Goal: Answer question/provide support: Share knowledge or assist other users

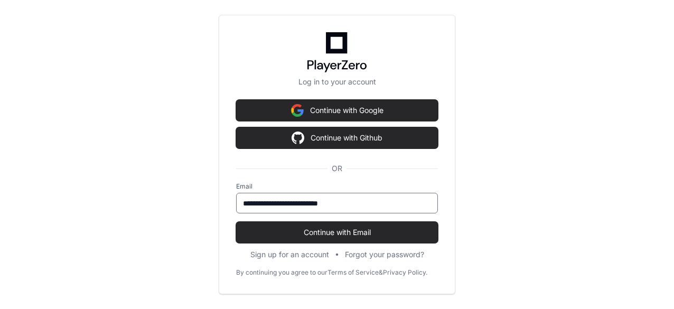
scroll to position [315, 0]
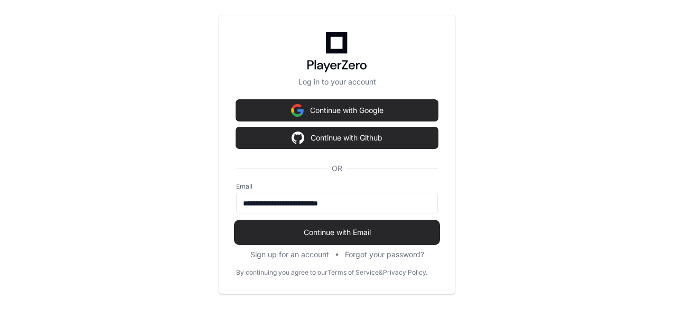
click at [330, 234] on span "Continue with Email" at bounding box center [337, 232] width 202 height 11
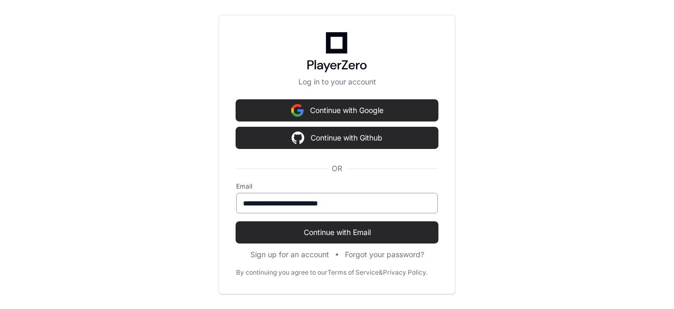
click at [363, 206] on input "**********" at bounding box center [337, 203] width 188 height 11
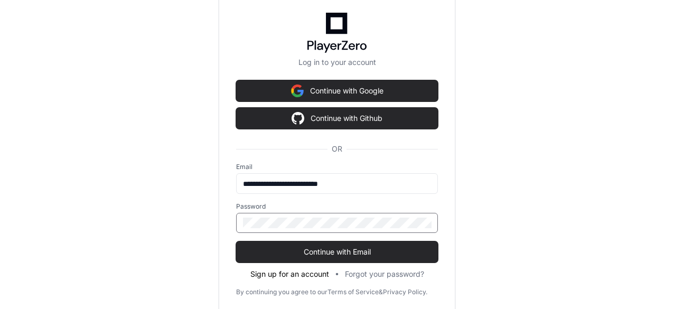
click at [236, 241] on button "Continue with Email" at bounding box center [337, 251] width 202 height 21
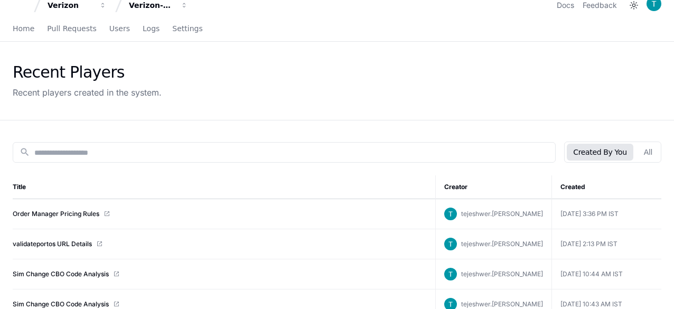
scroll to position [0, 0]
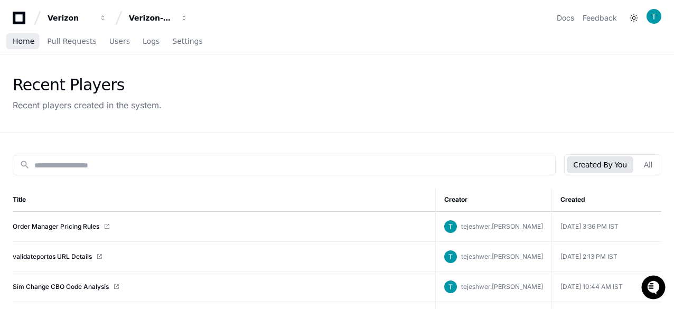
click at [27, 44] on span "Home" at bounding box center [24, 41] width 22 height 6
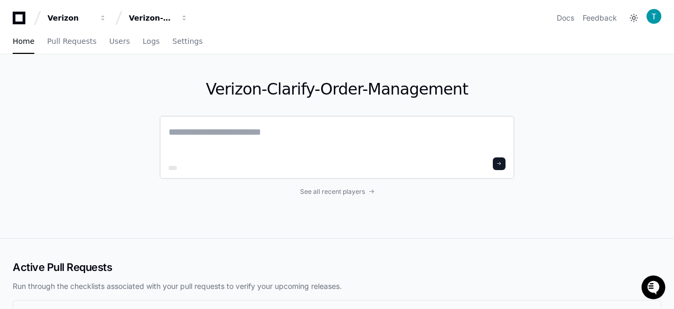
click at [202, 143] on textarea at bounding box center [337, 140] width 337 height 30
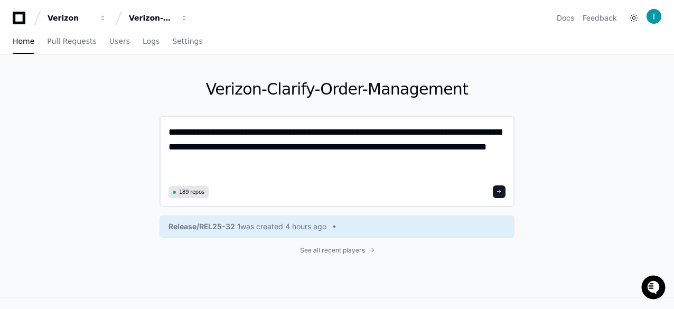
click at [240, 161] on textarea "**********" at bounding box center [338, 154] width 338 height 58
click at [360, 171] on textarea "**********" at bounding box center [338, 154] width 338 height 58
click at [346, 147] on textarea "**********" at bounding box center [338, 154] width 338 height 58
type textarea "**********"
click at [499, 190] on span at bounding box center [499, 191] width 5 height 5
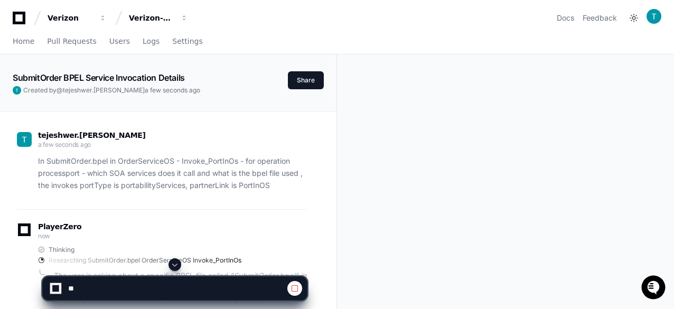
click at [1, 190] on div "tejeshwer.degala a few seconds ago In SubmitOrder.bpel in OrderServiceOS - Invo…" at bounding box center [168, 291] width 337 height 361
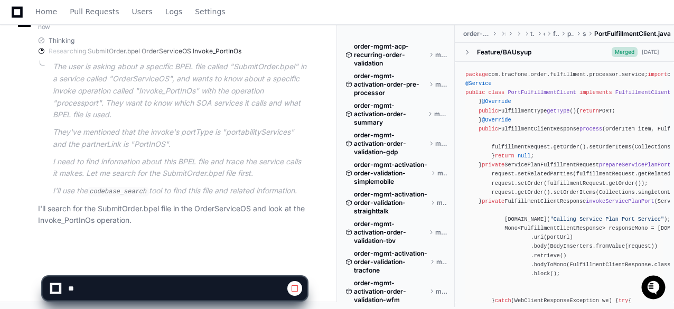
scroll to position [171, 0]
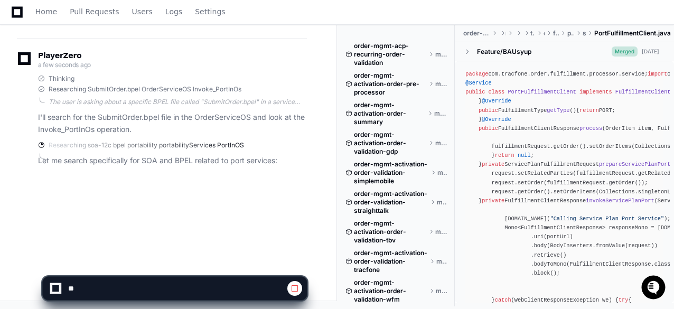
click at [585, 212] on div "package com.tracfone.order.fulfillment.processor.service; import com.fasterxml.…" at bounding box center [564, 237] width 198 height 335
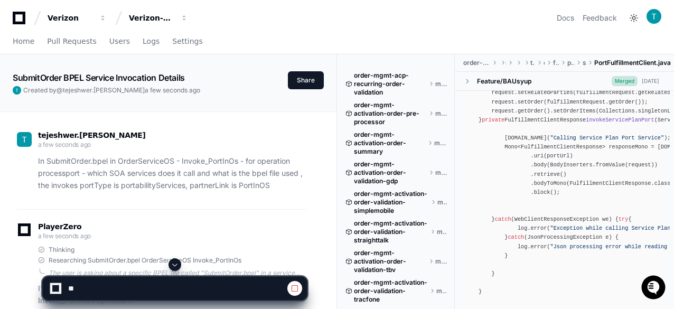
scroll to position [211, 0]
click at [10, 181] on div "tejeshwer.degala a few seconds ago In SubmitOrder.bpel in OrderServiceOS - Invo…" at bounding box center [168, 291] width 337 height 361
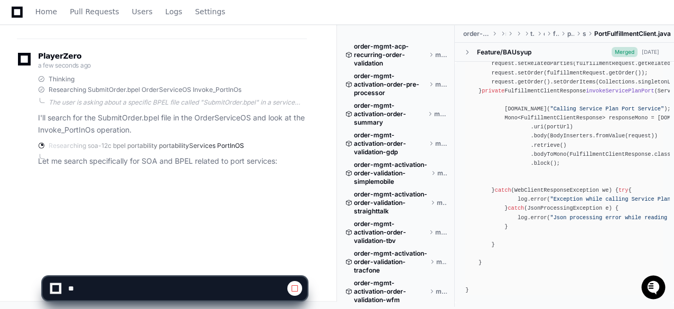
scroll to position [171, 0]
click at [0, 153] on div "tejeshwer.degala a few seconds ago In SubmitOrder.bpel in OrderServiceOS - Invo…" at bounding box center [168, 120] width 337 height 361
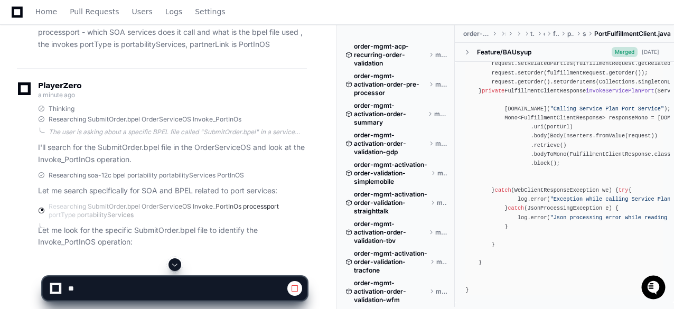
scroll to position [150, 0]
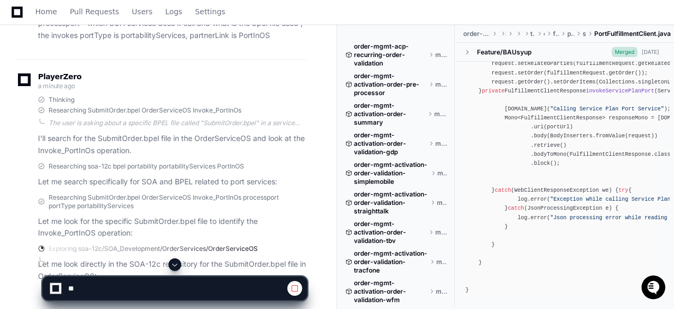
click at [0, 200] on div "tejeshwer.degala a minute ago In SubmitOrder.bpel in OrderServiceOS - Invoke_Po…" at bounding box center [168, 159] width 337 height 397
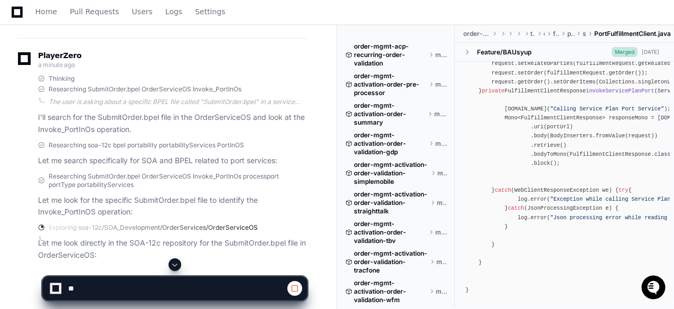
scroll to position [206, 0]
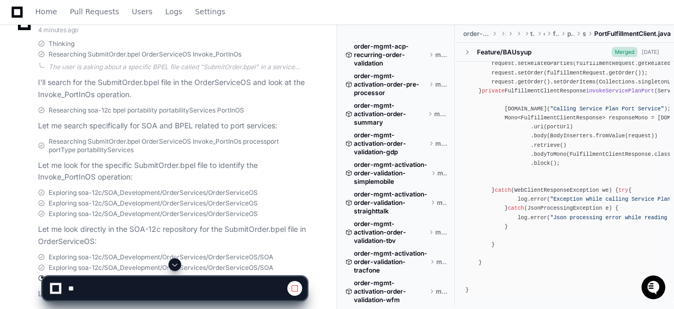
click at [8, 253] on div "tejeshwer.degala 4 minutes ago In SubmitOrder.bpel in OrderServiceOS - Invoke_P…" at bounding box center [168, 140] width 337 height 470
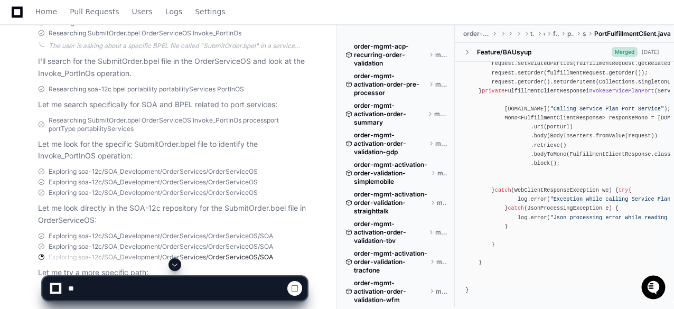
scroll to position [279, 0]
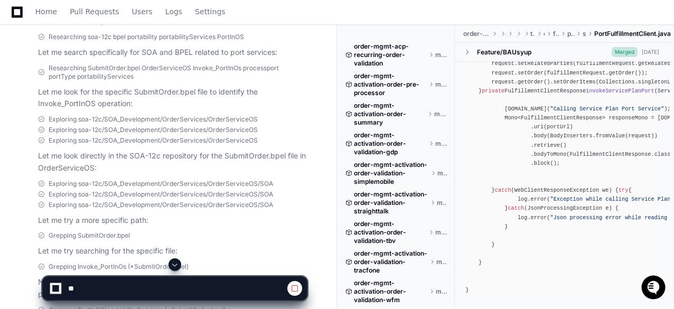
click at [22, 180] on div "Exploring soa-12c/SOA_Development/OrderServices/OrderServiceOS/SOA Exploring so…" at bounding box center [162, 203] width 290 height 47
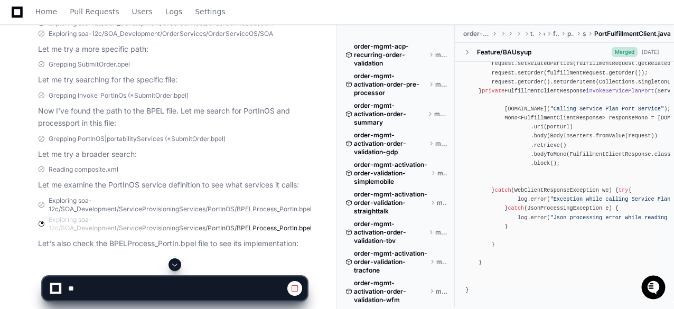
scroll to position [470, 0]
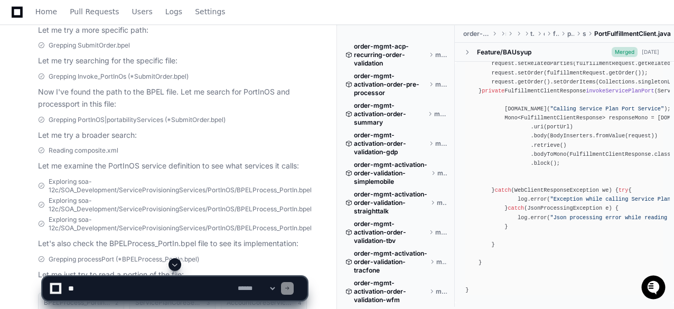
click at [5, 213] on div "tejeshwer.degala 7 minutes ago In SubmitOrder.bpel in OrderServiceOS - Invoke_P…" at bounding box center [168, 63] width 337 height 842
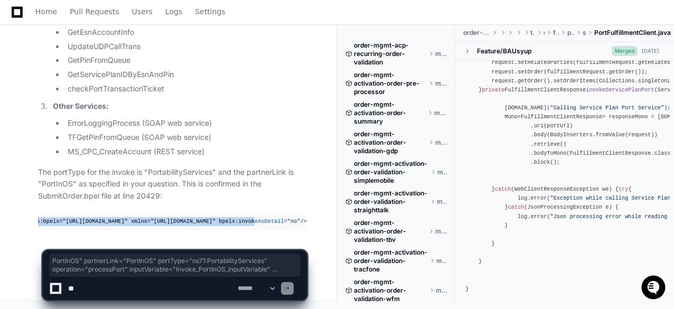
scroll to position [0, 796]
drag, startPoint x: 107, startPoint y: 222, endPoint x: 279, endPoint y: 225, distance: 172.8
click at [279, 225] on pre "< invoke name = "Invoke_PortInOS" partnerLink = "PortInOS" portType = "ns71:Por…" at bounding box center [172, 221] width 269 height 17
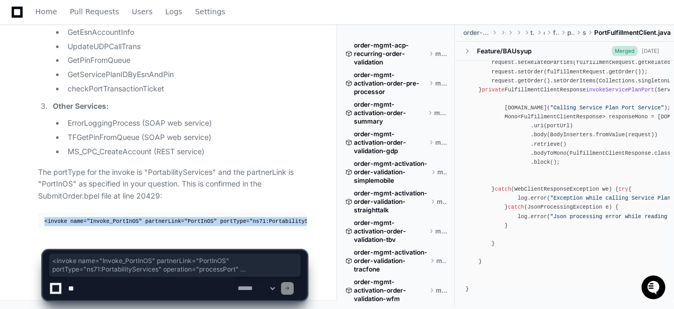
drag, startPoint x: 279, startPoint y: 225, endPoint x: 2, endPoint y: 223, distance: 276.9
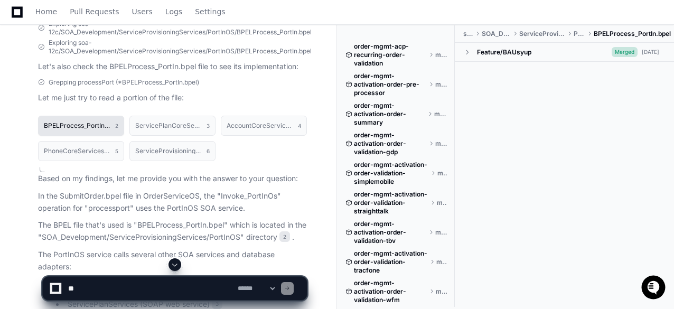
click at [73, 129] on button "BPELProcess_PortIn.bpel 2" at bounding box center [81, 126] width 86 height 20
click at [15, 196] on div "tejeshwer.degala 7 minutes ago In SubmitOrder.bpel in OrderServiceOS - Invoke_P…" at bounding box center [168, 53] width 311 height 1176
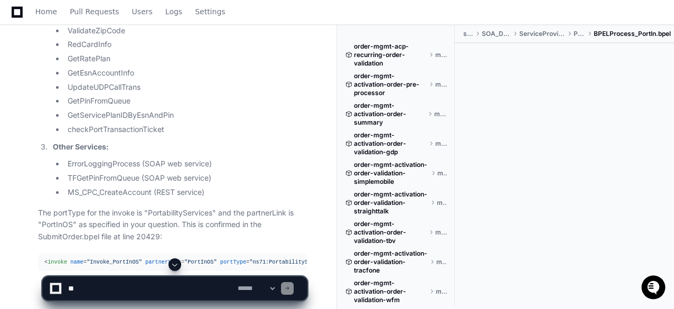
scroll to position [1027, 0]
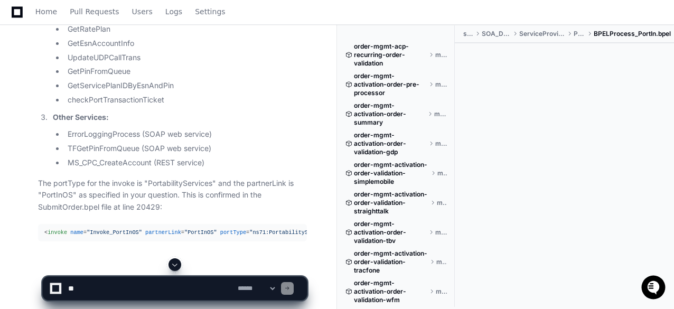
click at [115, 291] on textarea at bounding box center [151, 288] width 170 height 23
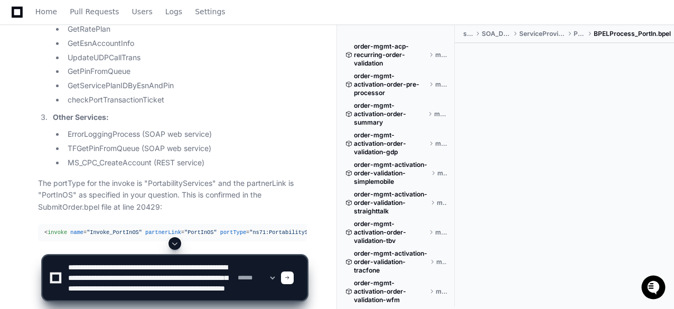
scroll to position [14, 0]
type textarea "**********"
click at [294, 279] on div at bounding box center [287, 278] width 13 height 13
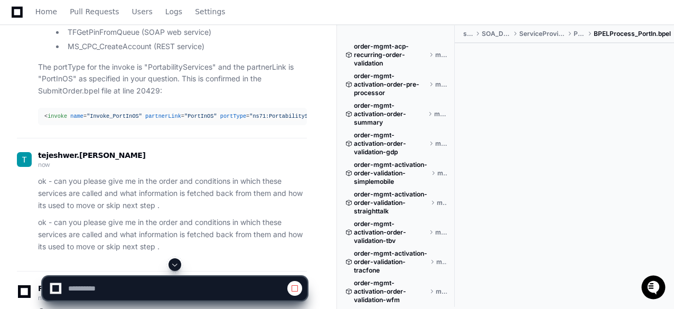
scroll to position [1243, 0]
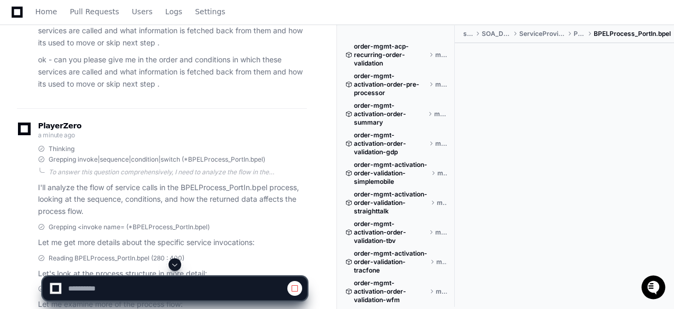
scroll to position [1433, 0]
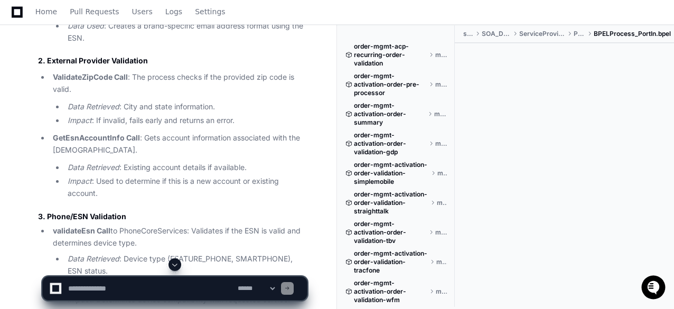
scroll to position [1875, 0]
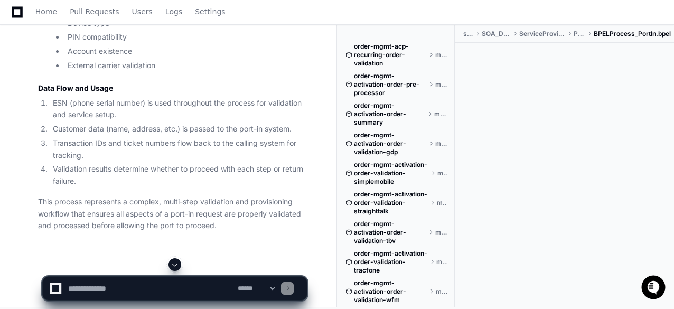
scroll to position [3137, 0]
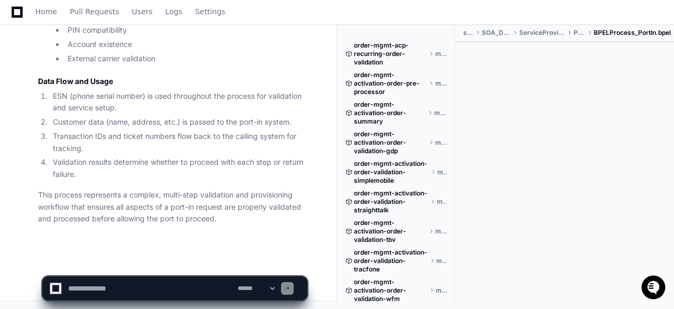
click at [83, 290] on textarea at bounding box center [151, 288] width 170 height 23
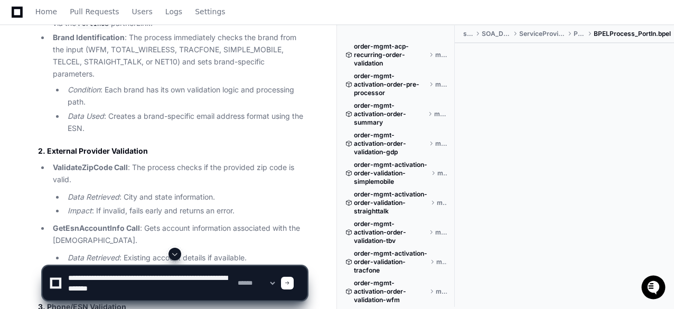
scroll to position [1764, 0]
click at [138, 288] on textarea at bounding box center [151, 283] width 170 height 34
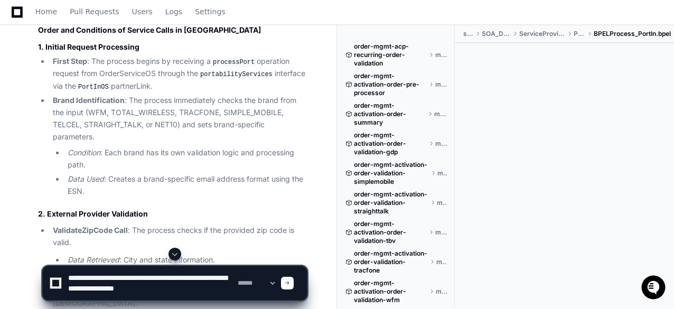
scroll to position [1721, 0]
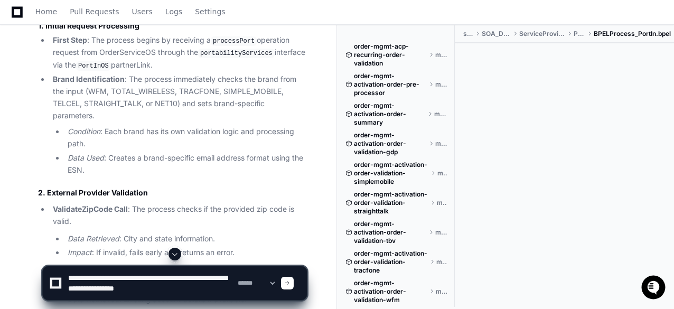
click at [3, 100] on div "tejeshwer.degala 13 minutes ago In SubmitOrder.bpel in OrderServiceOS - Invoke_…" at bounding box center [168, 48] width 337 height 3317
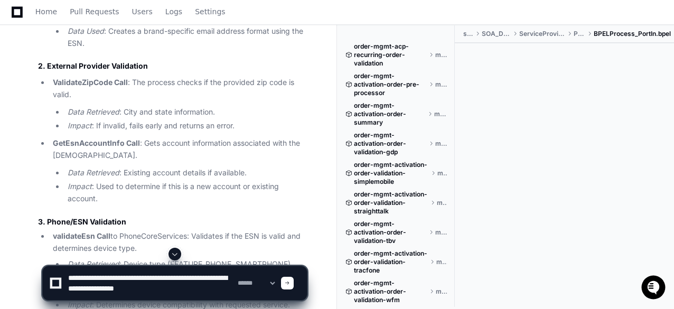
scroll to position [1954, 0]
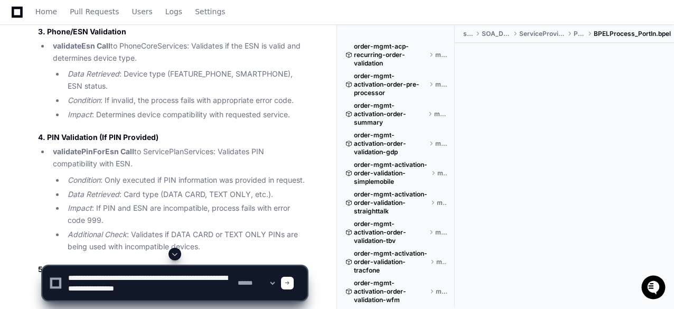
scroll to position [2059, 0]
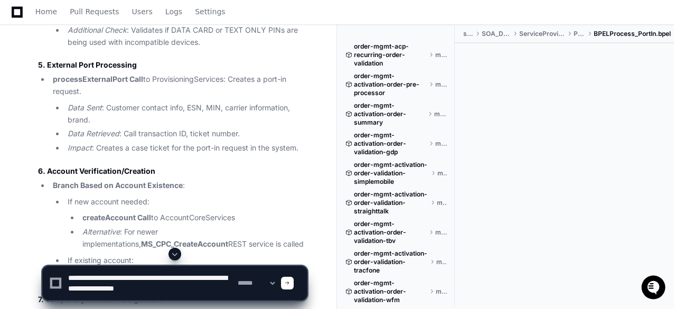
scroll to position [2250, 0]
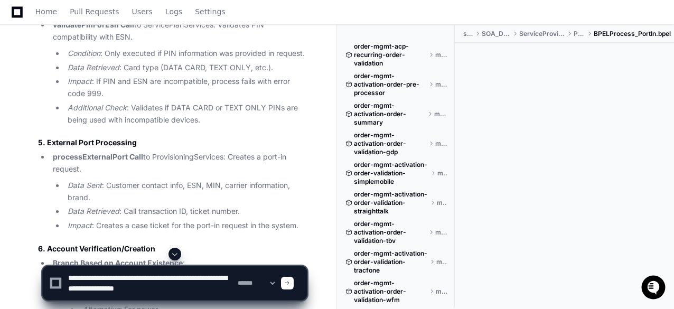
scroll to position [2186, 0]
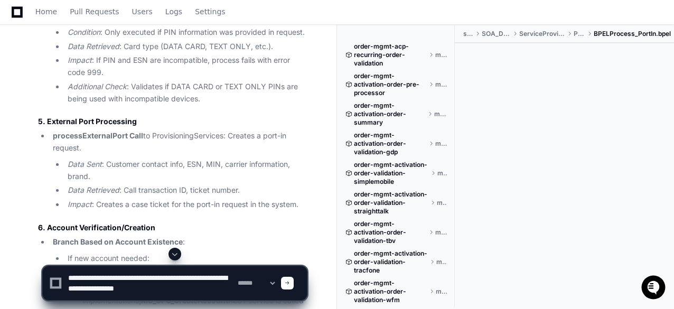
click at [191, 288] on textarea at bounding box center [151, 283] width 170 height 34
type textarea "**********"
click at [290, 283] on span at bounding box center [287, 283] width 5 height 5
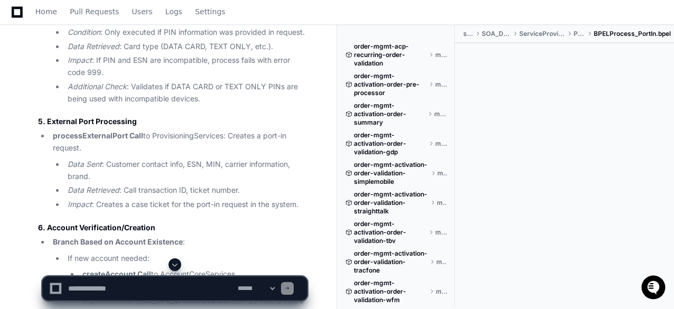
scroll to position [0, 0]
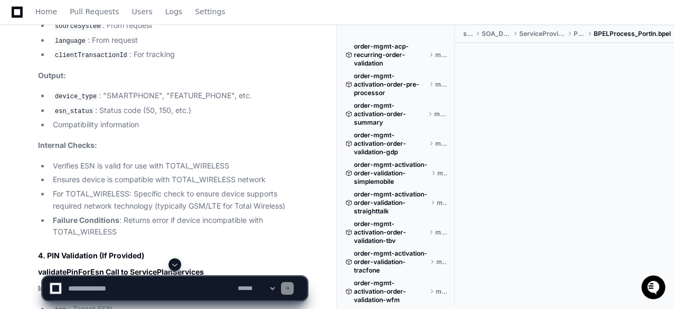
scroll to position [4197, 0]
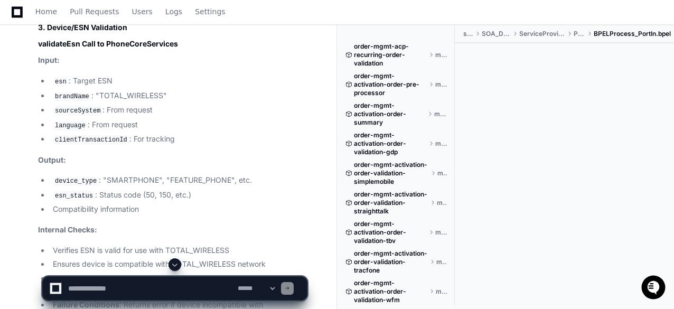
click at [86, 282] on textarea at bounding box center [151, 288] width 170 height 23
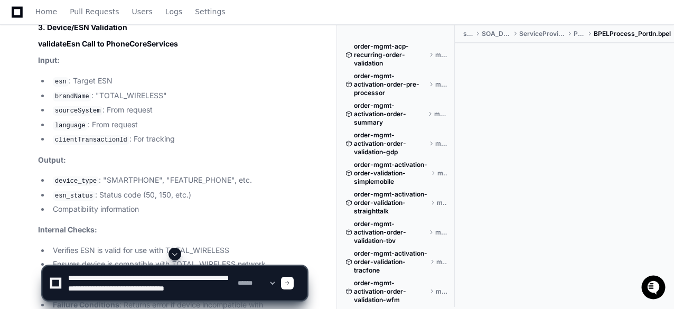
scroll to position [3, 0]
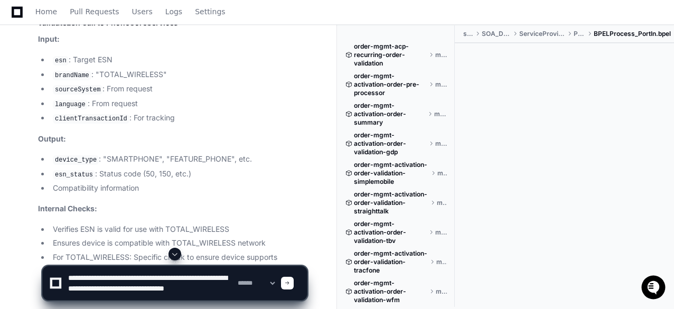
scroll to position [4302, 0]
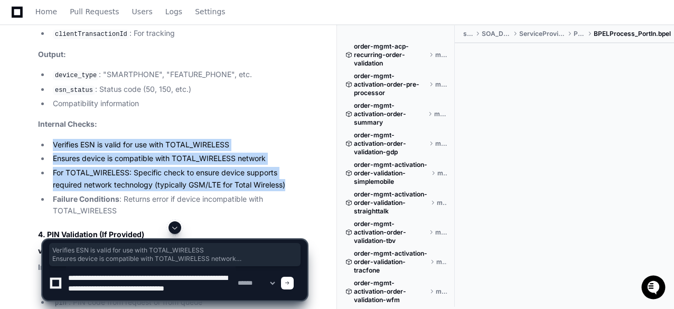
drag, startPoint x: 294, startPoint y: 183, endPoint x: 96, endPoint y: 160, distance: 199.5
click at [54, 145] on ul "Verifies ESN is valid for use with TOTAL_WIRELESS Ensures device is compatible …" at bounding box center [172, 178] width 269 height 79
copy ul "Verifies ESN is valid for use with TOTAL_WIRELESS Ensures device is compatible …"
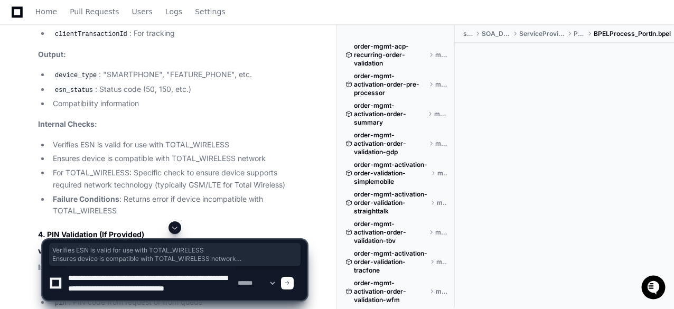
click at [103, 297] on textarea at bounding box center [151, 283] width 170 height 34
paste textarea "**********"
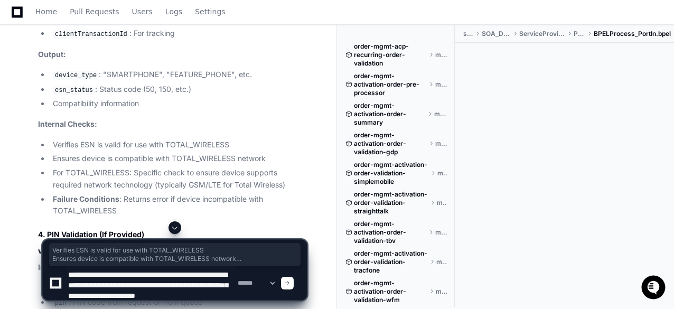
scroll to position [24, 0]
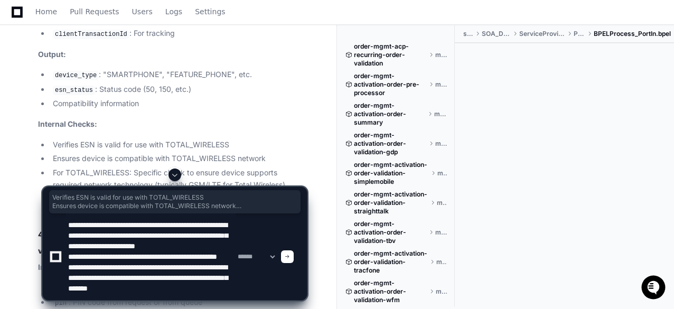
type textarea "**********"
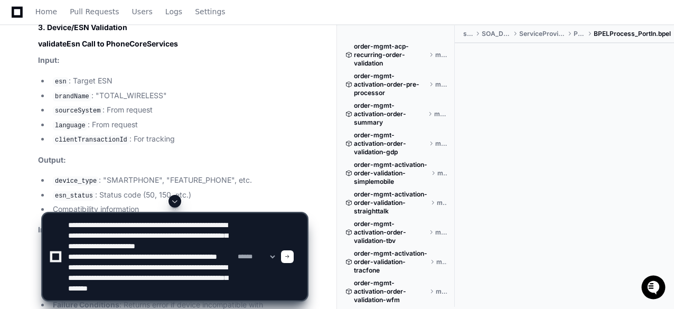
scroll to position [4175, 0]
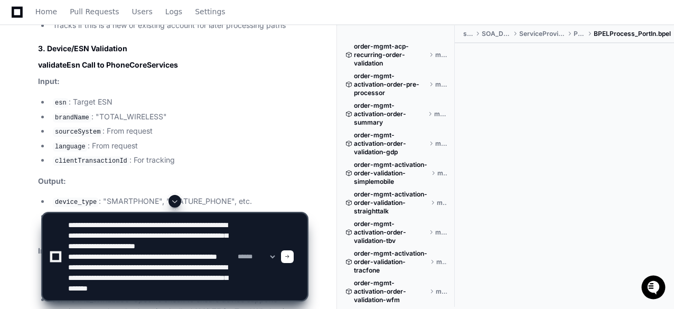
click at [104, 284] on textarea at bounding box center [151, 256] width 170 height 87
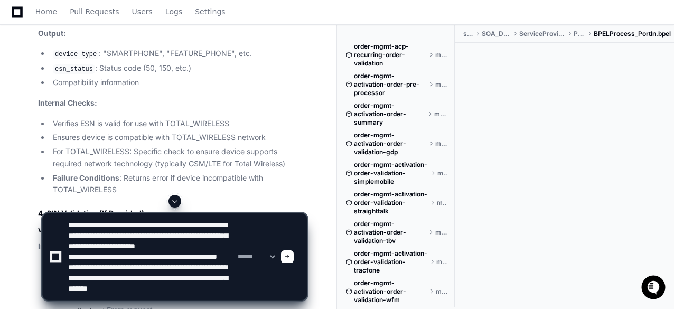
scroll to position [4344, 0]
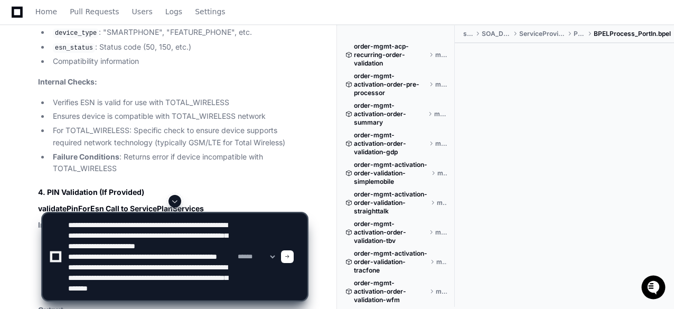
click at [290, 257] on span at bounding box center [287, 256] width 5 height 5
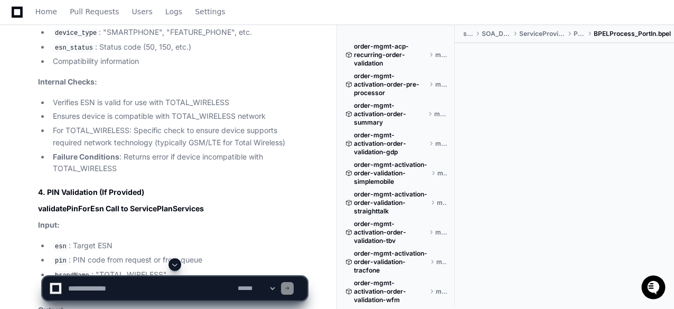
scroll to position [0, 0]
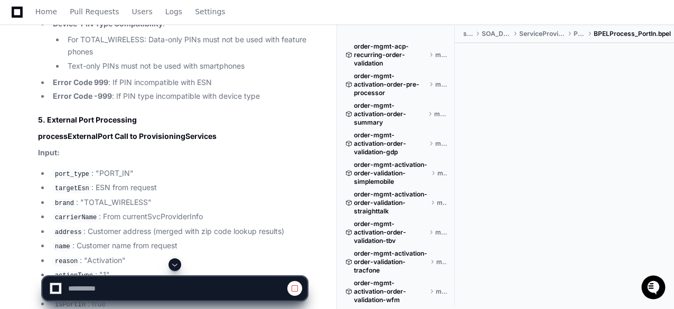
scroll to position [4788, 0]
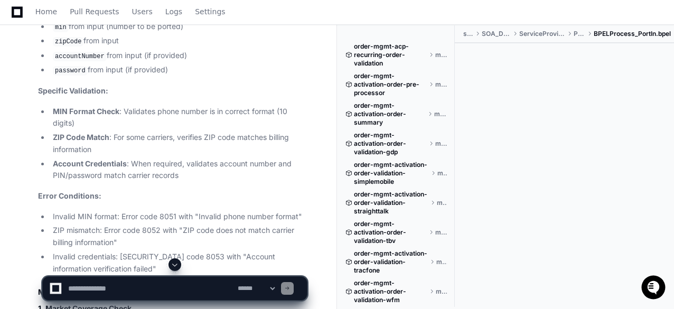
scroll to position [10342, 0]
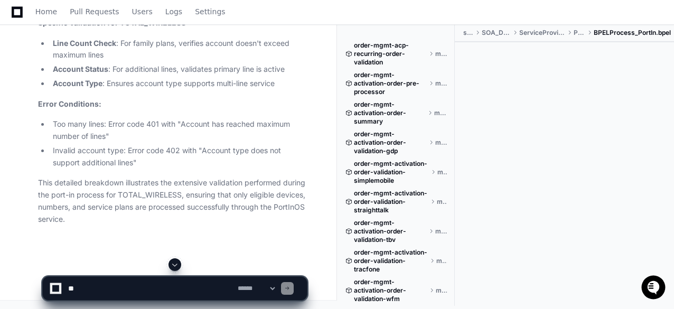
scroll to position [11611, 0]
click at [122, 292] on textarea at bounding box center [151, 288] width 170 height 23
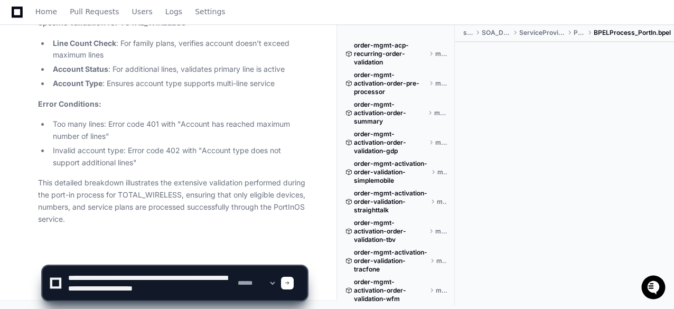
scroll to position [3, 0]
type textarea "**********"
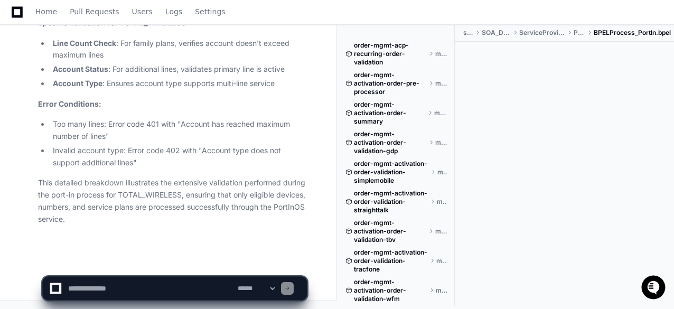
scroll to position [0, 0]
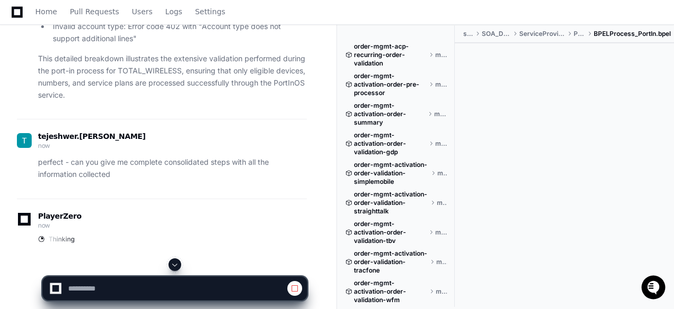
click at [180, 262] on button at bounding box center [175, 264] width 13 height 13
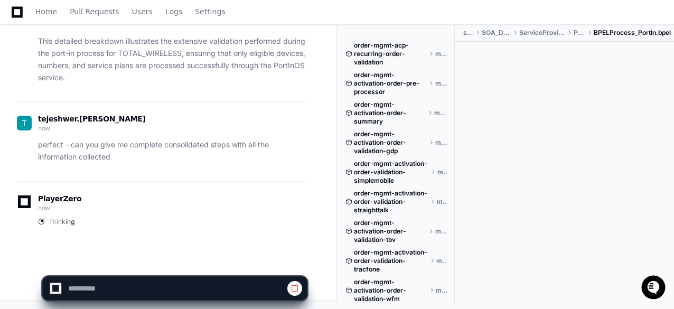
scroll to position [11751, 0]
click at [244, 241] on div "PlayerZero now Thinking" at bounding box center [162, 212] width 290 height 62
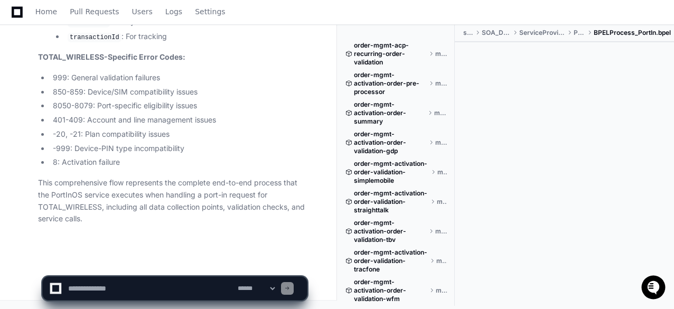
scroll to position [17213, 0]
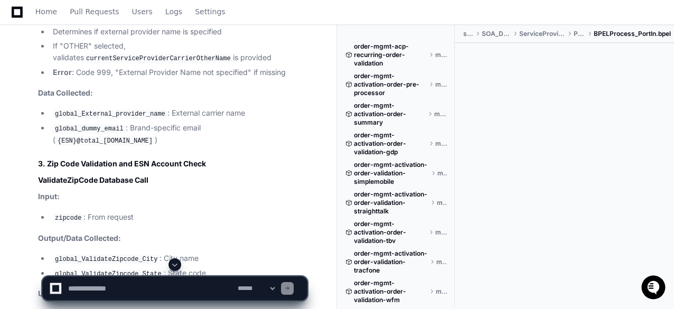
scroll to position [12390, 0]
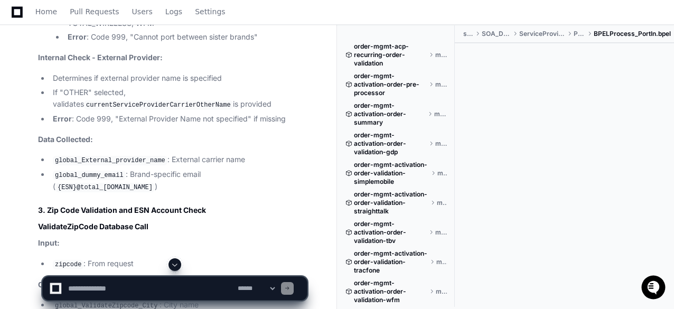
scroll to position [12264, 0]
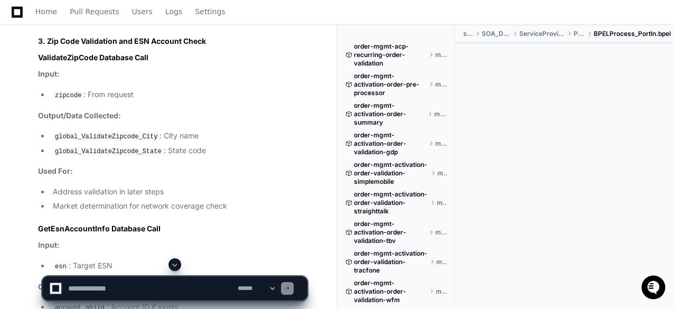
scroll to position [12538, 0]
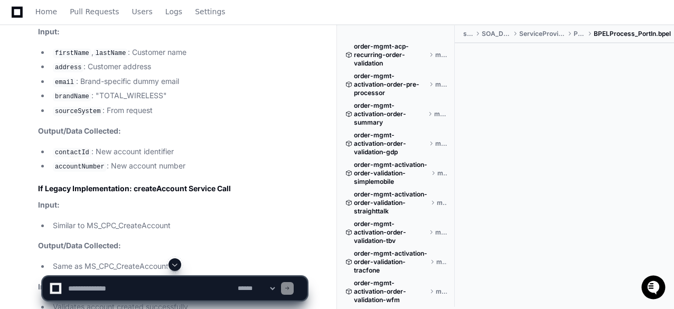
scroll to position [14546, 0]
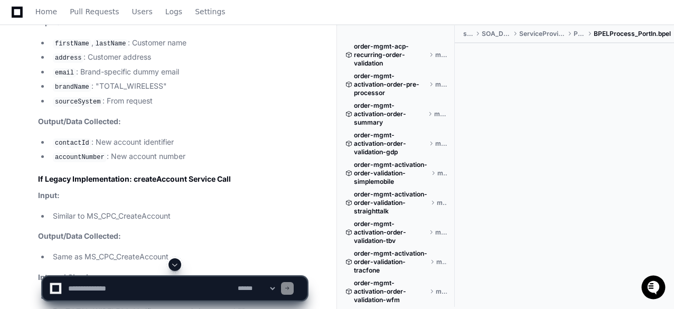
click at [129, 286] on textarea at bounding box center [151, 288] width 170 height 23
type textarea "**********"
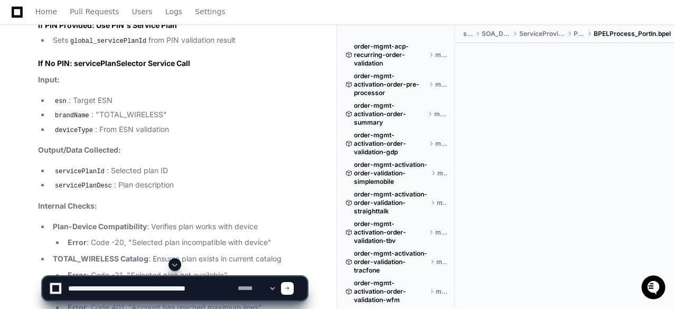
scroll to position [15582, 0]
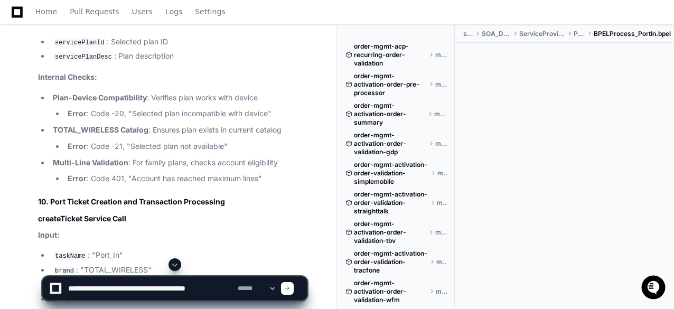
click at [93, 291] on textarea at bounding box center [151, 288] width 170 height 23
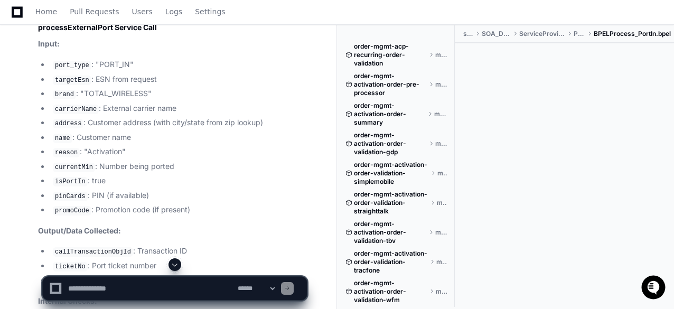
scroll to position [14018, 0]
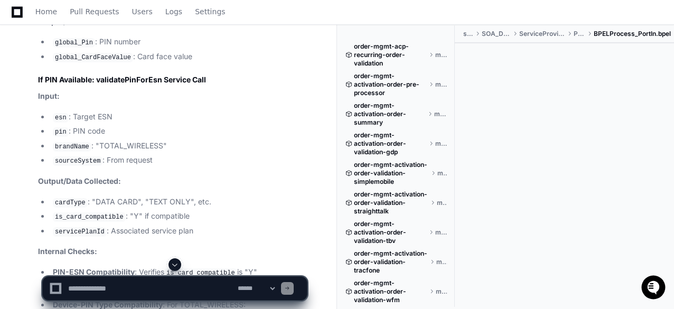
scroll to position [13350, 0]
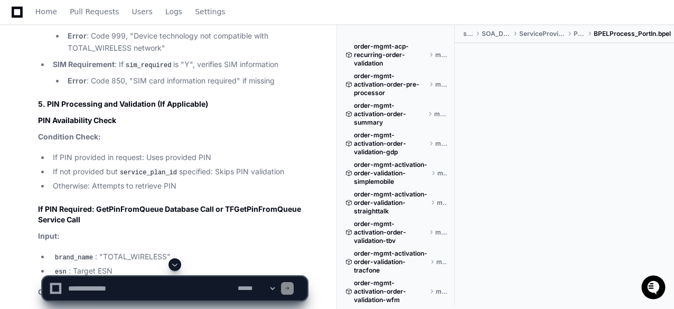
click at [96, 292] on textarea at bounding box center [151, 288] width 170 height 23
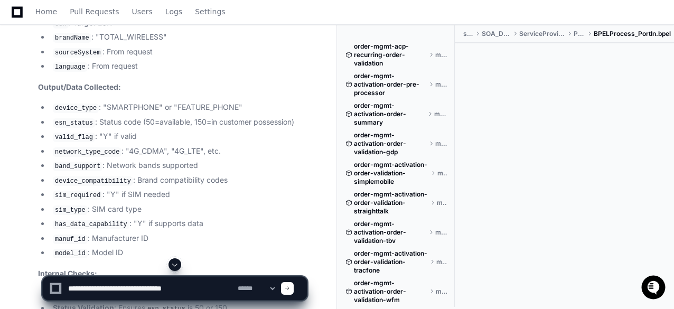
scroll to position [12885, 0]
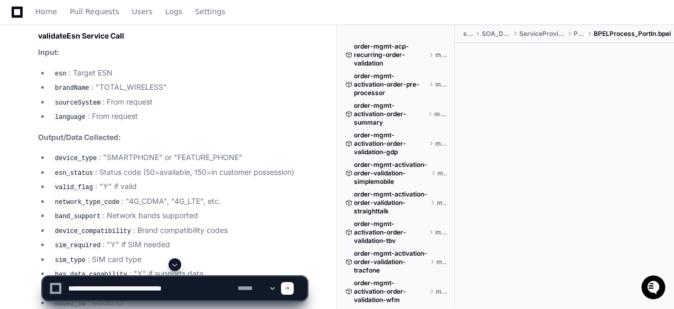
scroll to position [12948, 0]
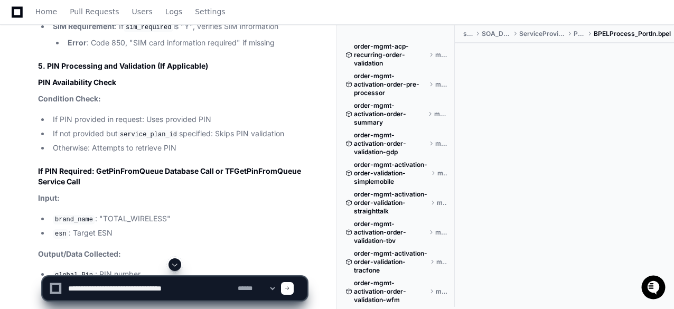
scroll to position [13413, 0]
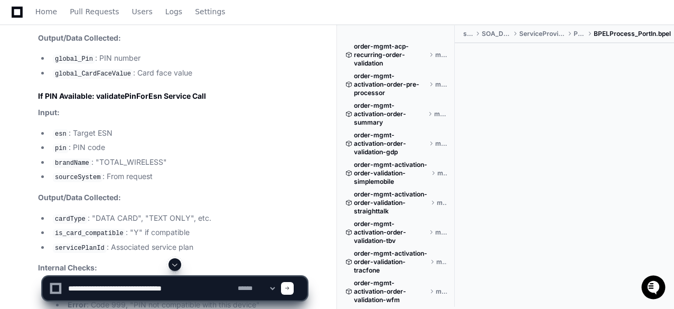
scroll to position [13625, 0]
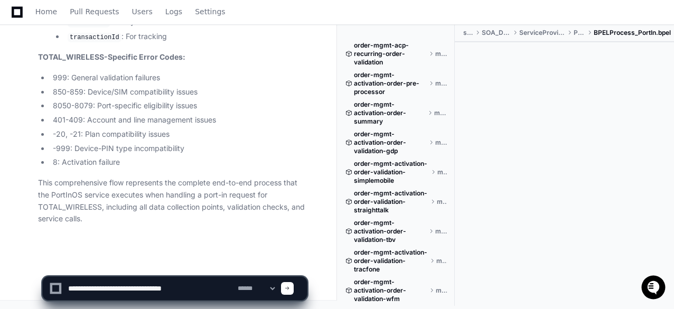
scroll to position [17213, 0]
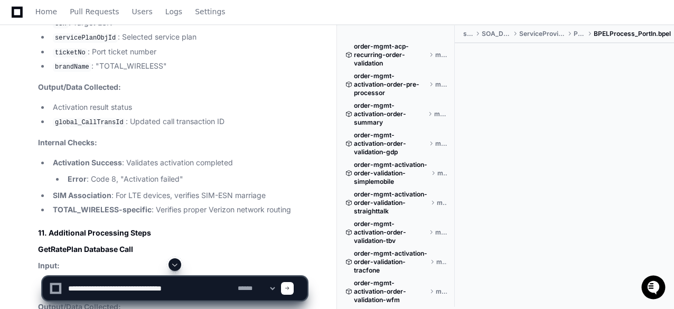
scroll to position [16282, 0]
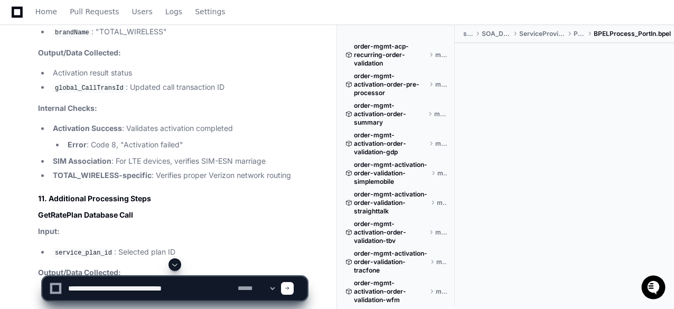
click at [197, 287] on textarea at bounding box center [151, 288] width 170 height 23
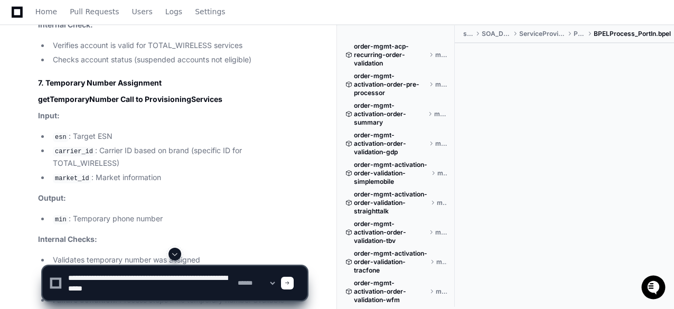
scroll to position [5585, 0]
click at [159, 285] on textarea at bounding box center [151, 283] width 170 height 34
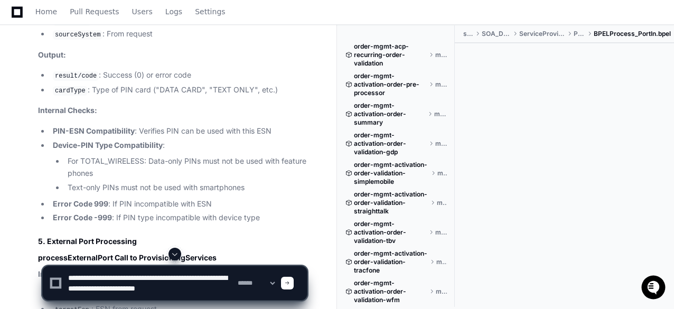
scroll to position [4636, 0]
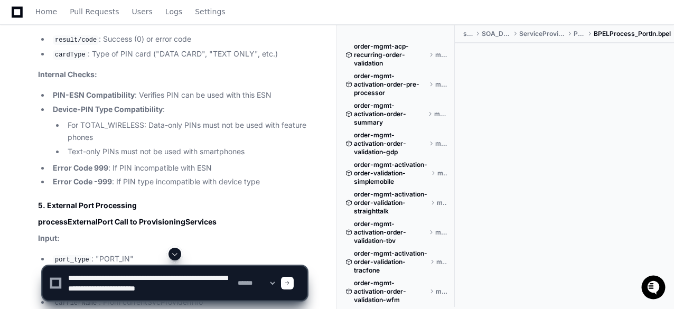
click at [216, 293] on textarea at bounding box center [151, 283] width 170 height 34
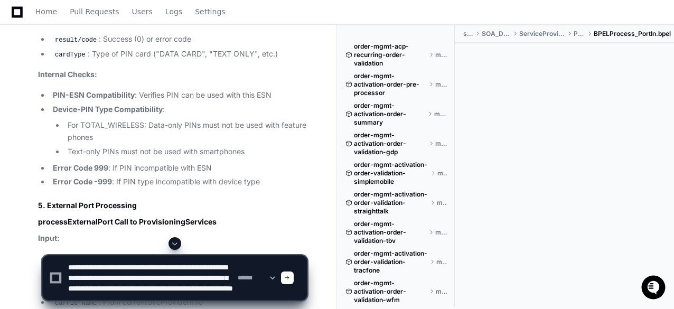
scroll to position [14, 0]
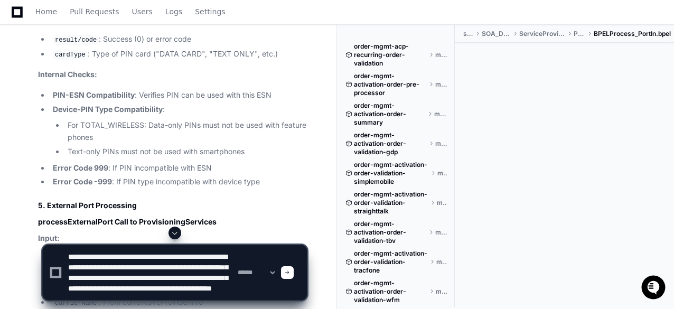
type textarea "**********"
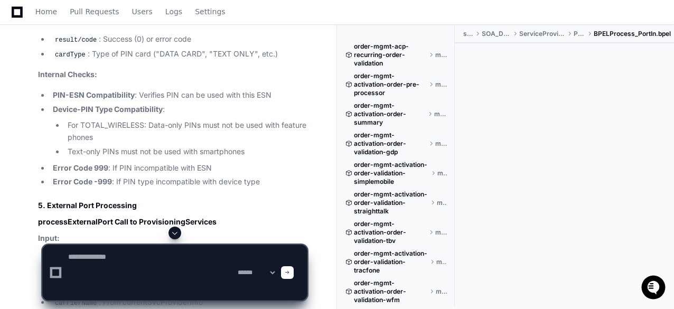
scroll to position [0, 0]
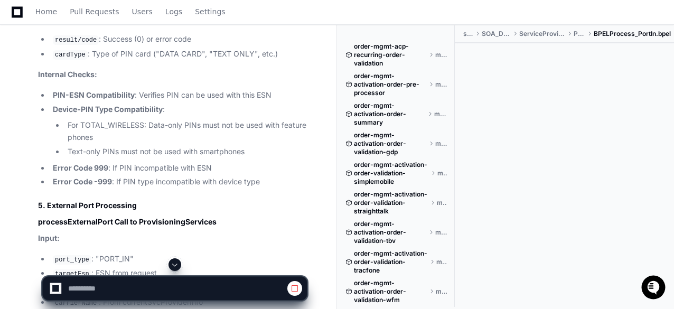
click at [173, 264] on span at bounding box center [175, 264] width 8 height 8
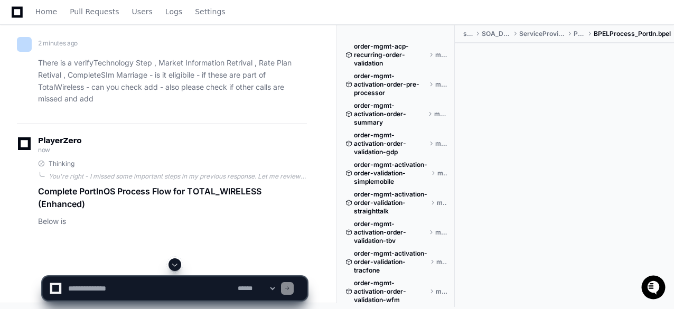
scroll to position [17378, 0]
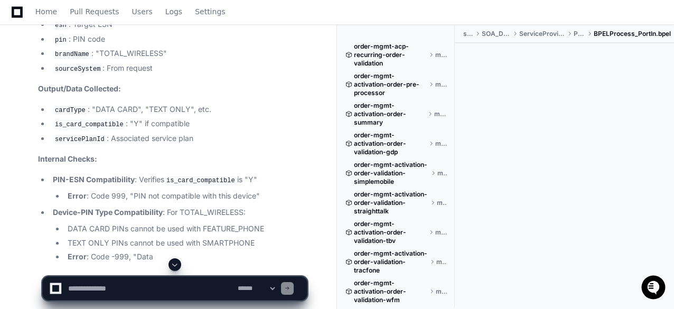
scroll to position [20907, 0]
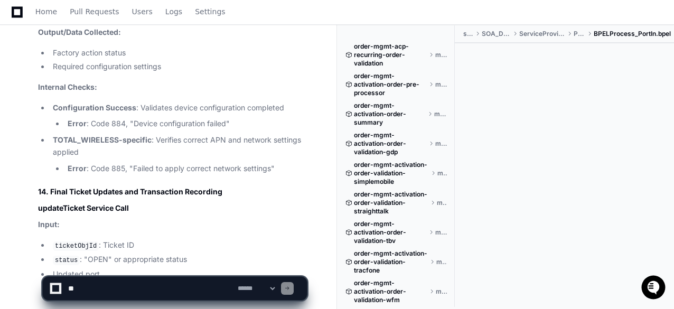
scroll to position [25138, 0]
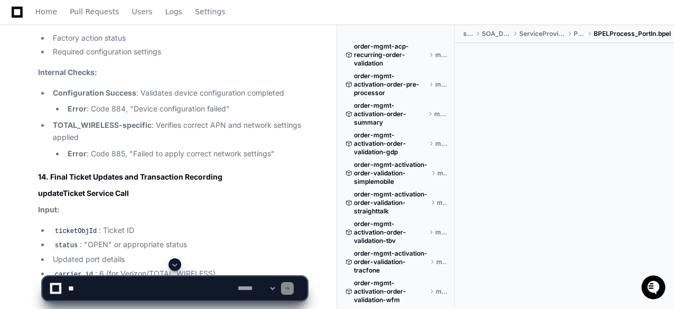
click at [12, 262] on div "**********" at bounding box center [337, 283] width 674 height 51
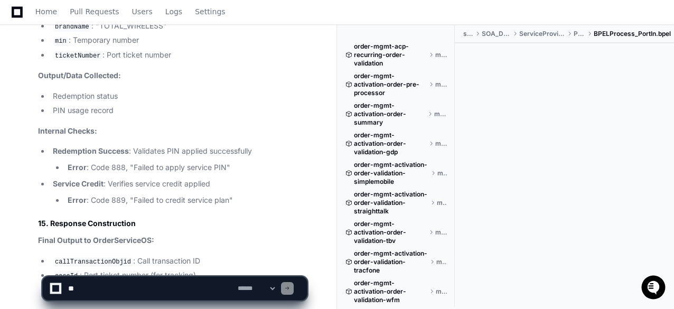
scroll to position [25788, 0]
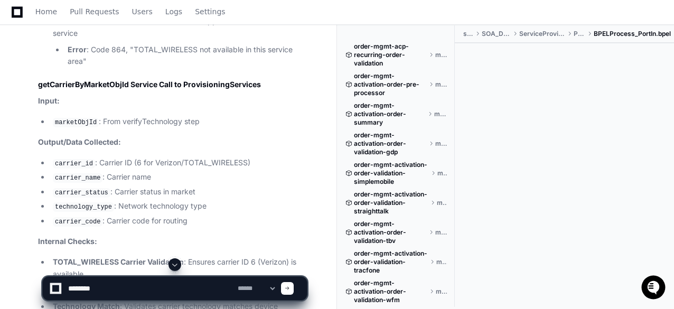
scroll to position [19571, 0]
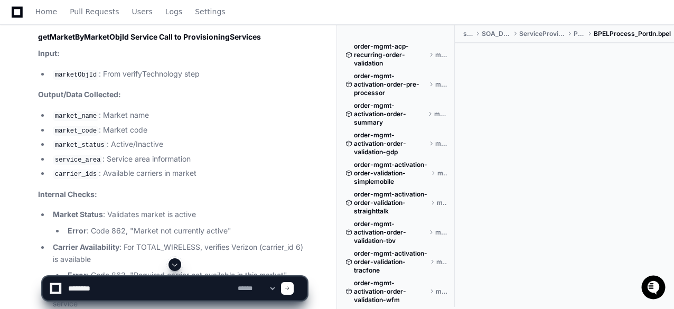
click at [108, 286] on textarea at bounding box center [151, 288] width 170 height 23
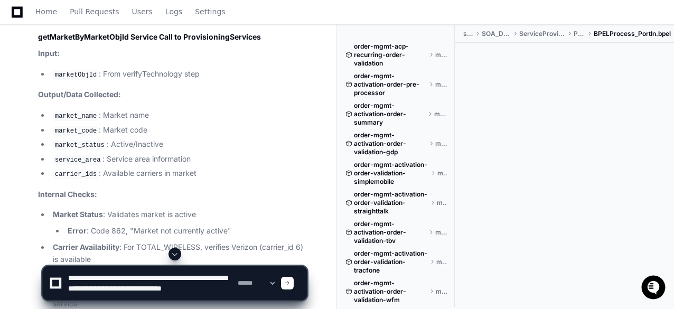
scroll to position [3, 0]
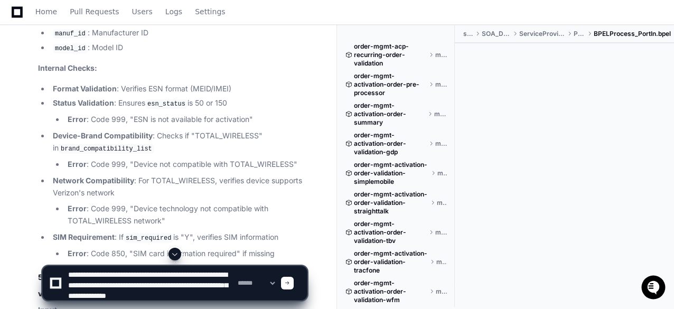
scroll to position [18911, 0]
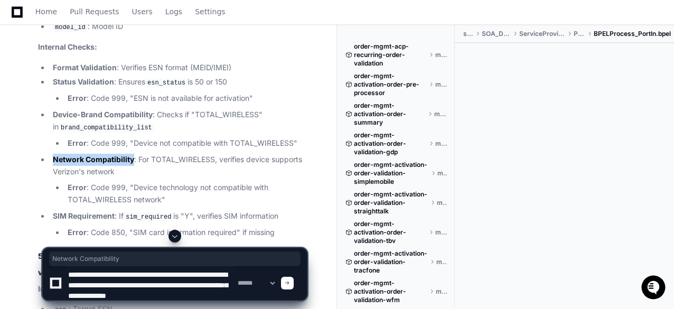
drag, startPoint x: 53, startPoint y: 169, endPoint x: 133, endPoint y: 169, distance: 80.3
click at [133, 164] on strong "Network Compatibility" at bounding box center [93, 159] width 81 height 9
copy strong "Network Compatibility"
click at [221, 293] on textarea at bounding box center [151, 283] width 170 height 34
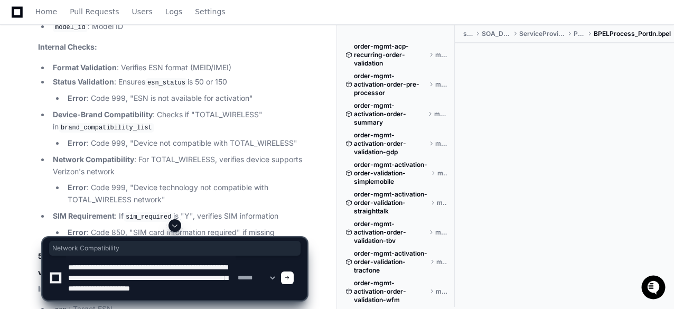
paste textarea "**********"
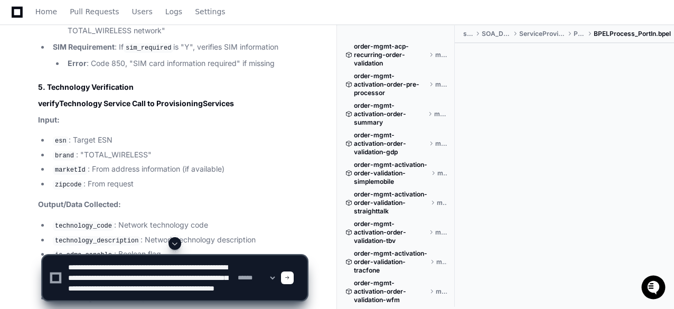
scroll to position [19144, 0]
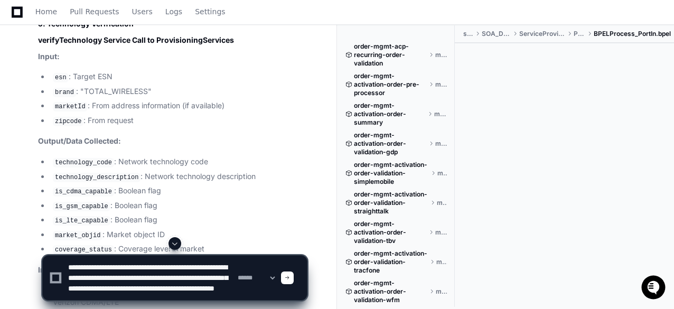
click at [210, 300] on textarea at bounding box center [151, 278] width 170 height 44
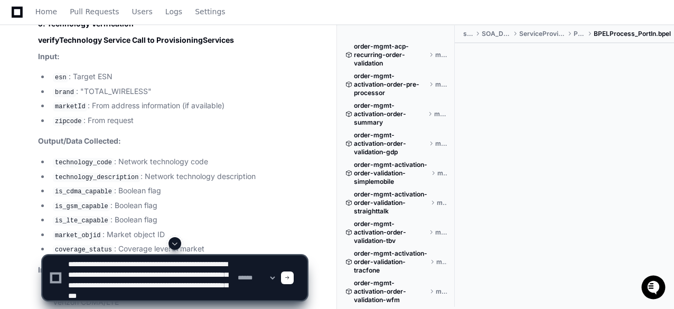
scroll to position [14, 0]
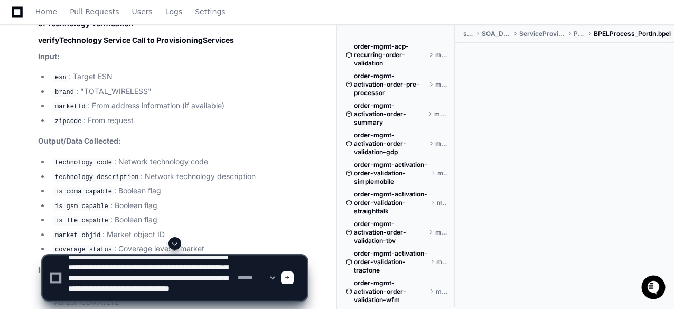
type textarea "**********"
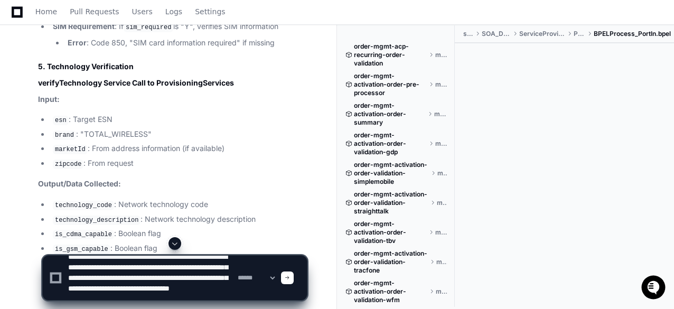
scroll to position [19101, 0]
click at [203, 296] on textarea at bounding box center [151, 278] width 170 height 44
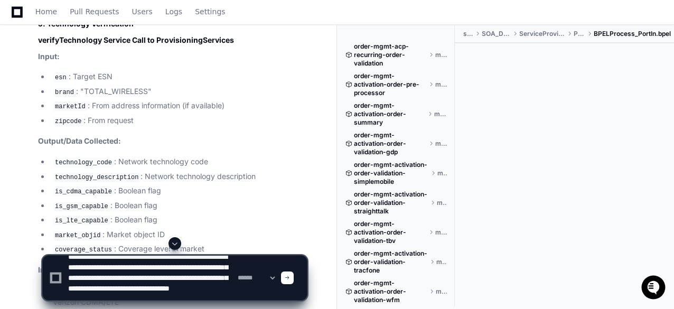
scroll to position [19123, 0]
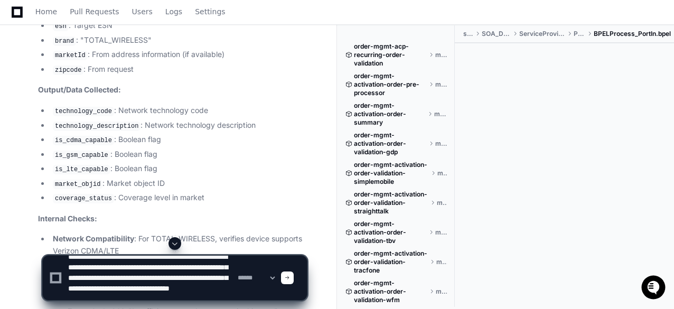
scroll to position [19270, 0]
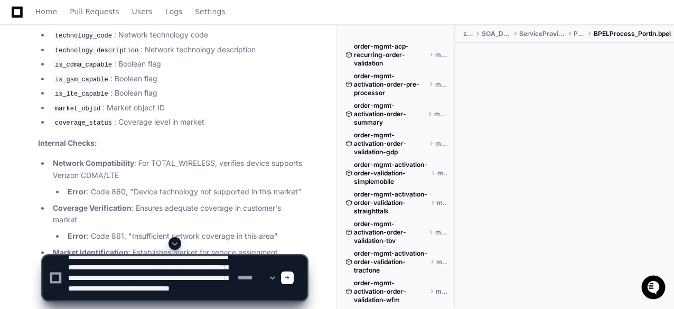
click at [290, 277] on span at bounding box center [287, 277] width 5 height 5
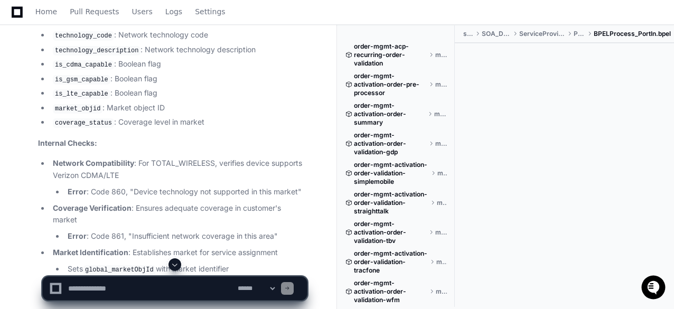
scroll to position [0, 0]
click at [175, 262] on span at bounding box center [175, 264] width 8 height 8
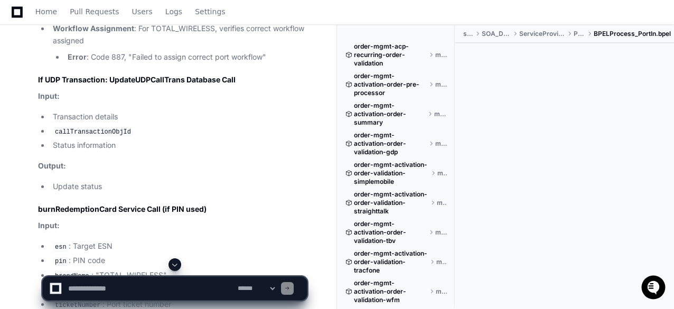
scroll to position [26545, 0]
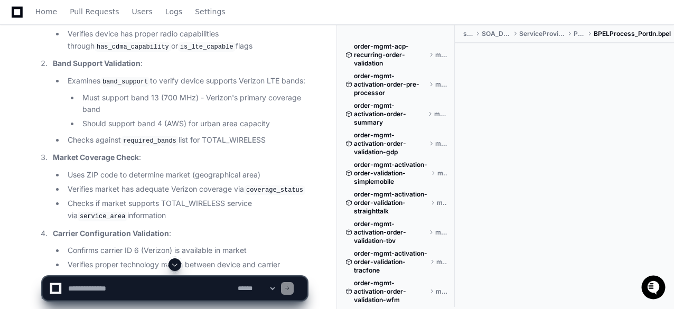
scroll to position [31743, 0]
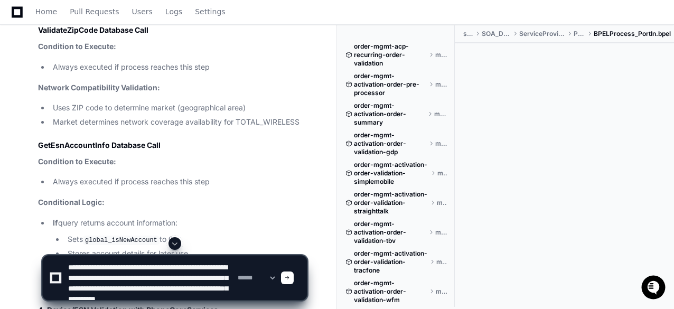
scroll to position [14, 0]
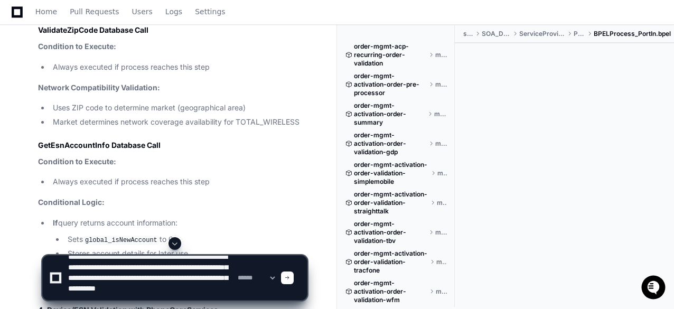
click at [228, 277] on textarea at bounding box center [151, 278] width 170 height 44
type textarea "**********"
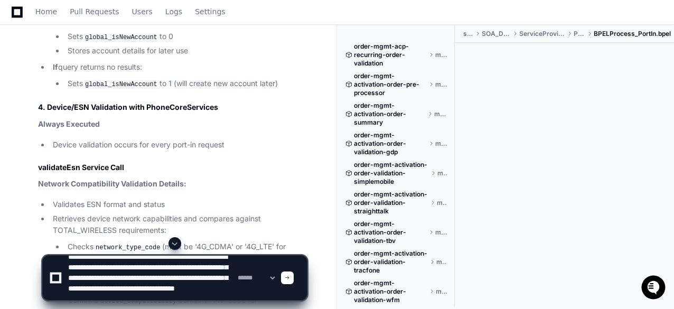
scroll to position [27615, 0]
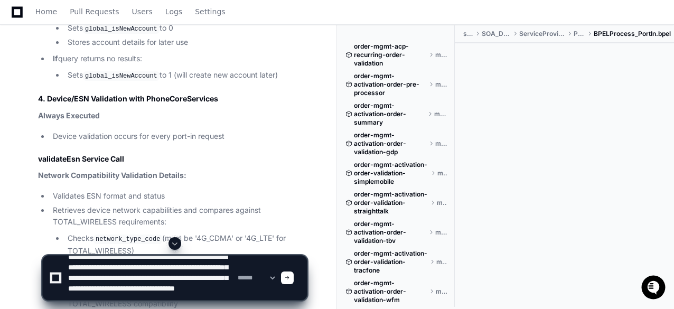
click at [294, 283] on div at bounding box center [287, 278] width 13 height 13
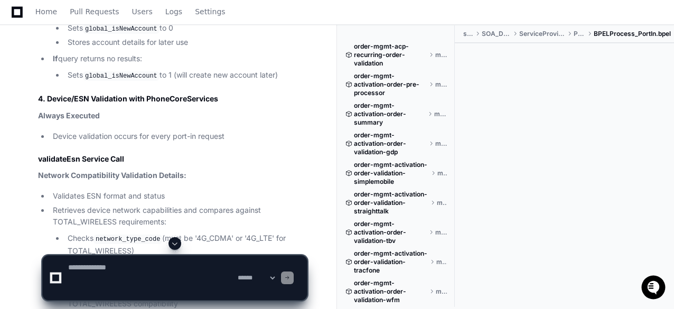
scroll to position [0, 0]
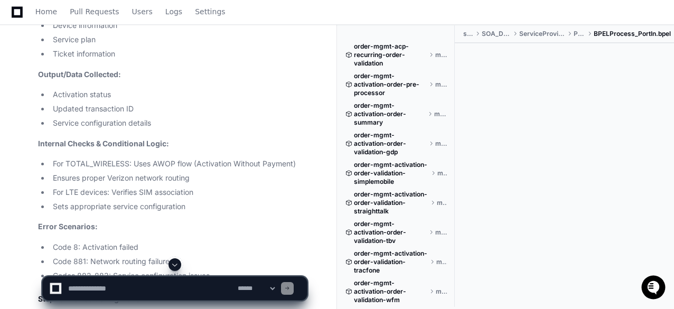
scroll to position [36904, 0]
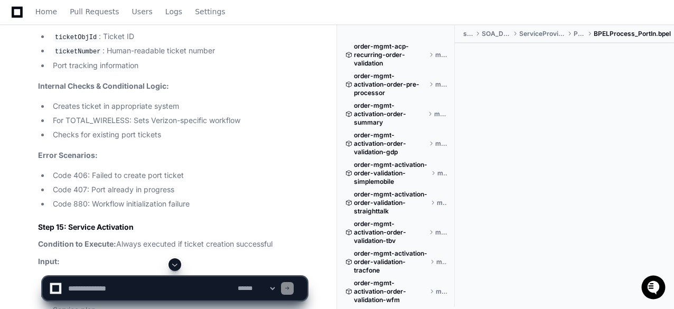
click at [78, 286] on textarea at bounding box center [151, 288] width 170 height 23
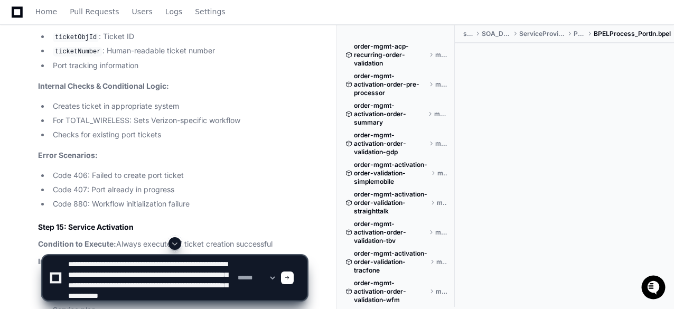
scroll to position [14, 0]
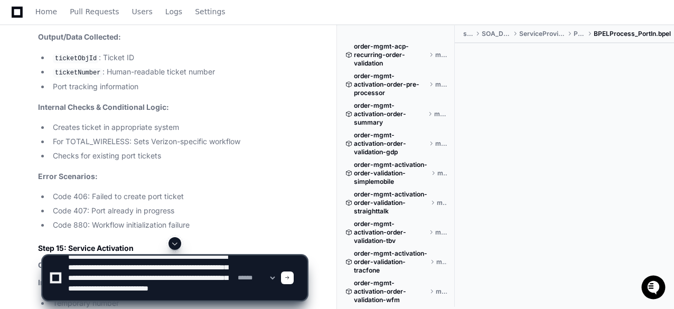
scroll to position [36756, 0]
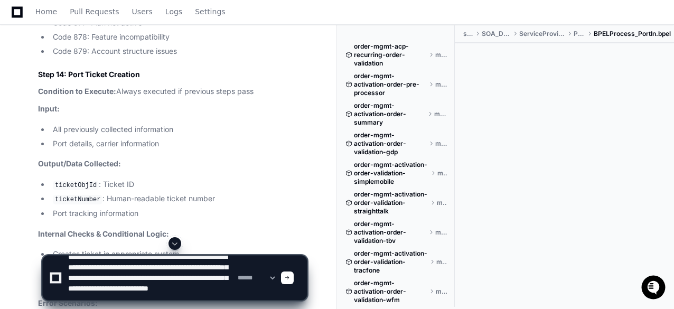
click at [73, 229] on strong "Internal Checks & Conditional Logic:" at bounding box center [103, 233] width 131 height 9
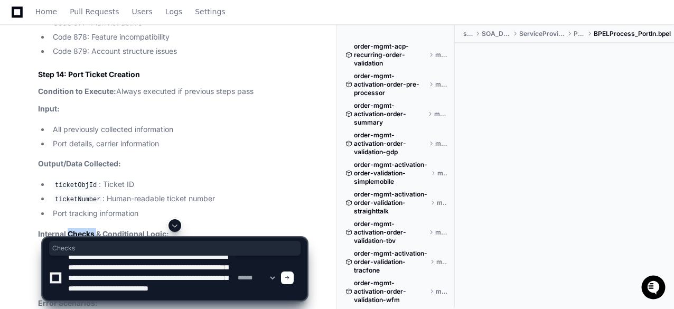
click at [73, 229] on strong "Internal Checks & Conditional Logic:" at bounding box center [103, 233] width 131 height 9
copy article "Internal Checks & Conditional Logic:"
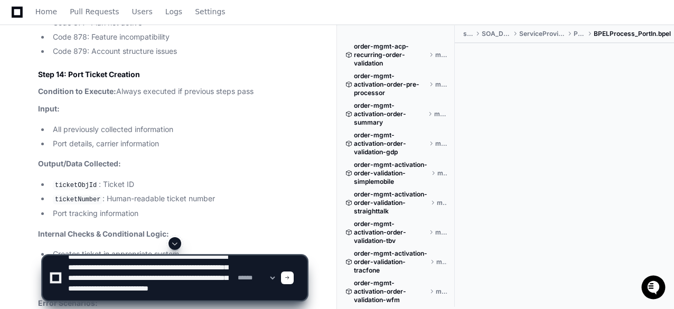
click at [155, 302] on div "**********" at bounding box center [174, 273] width 265 height 72
click at [160, 295] on textarea at bounding box center [151, 278] width 170 height 44
paste textarea "**********"
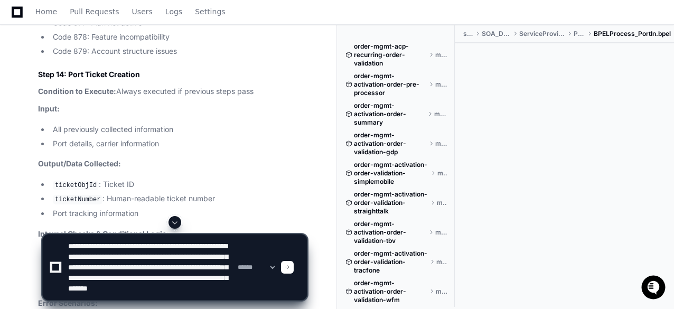
scroll to position [21, 0]
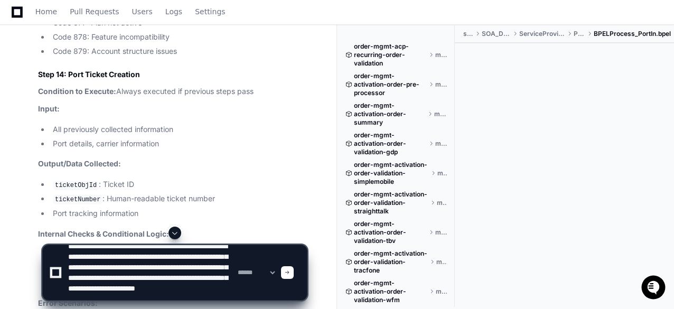
type textarea "**********"
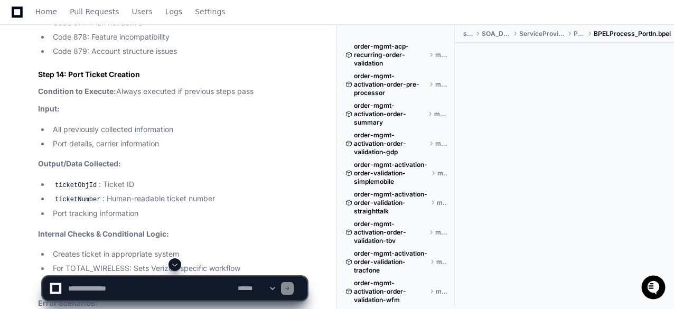
scroll to position [0, 0]
click at [118, 248] on li "Creates ticket in appropriate system" at bounding box center [178, 254] width 257 height 12
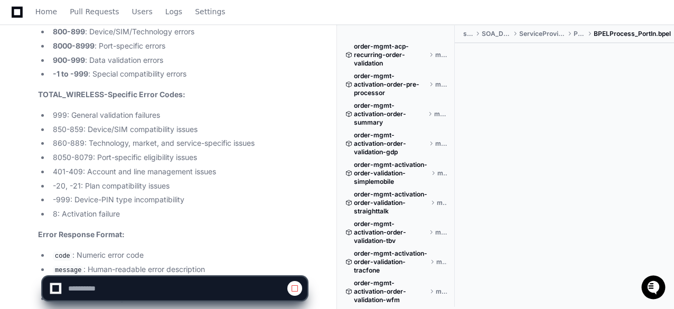
scroll to position [38693, 0]
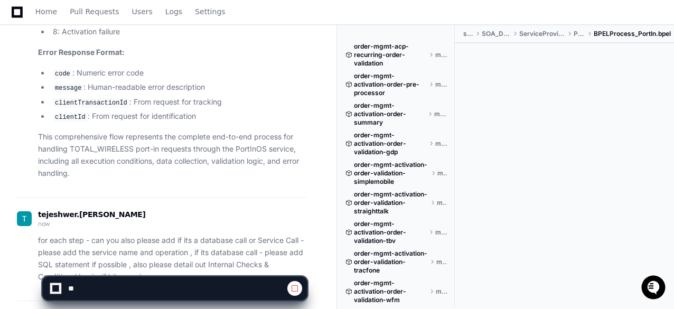
scroll to position [38693, 0]
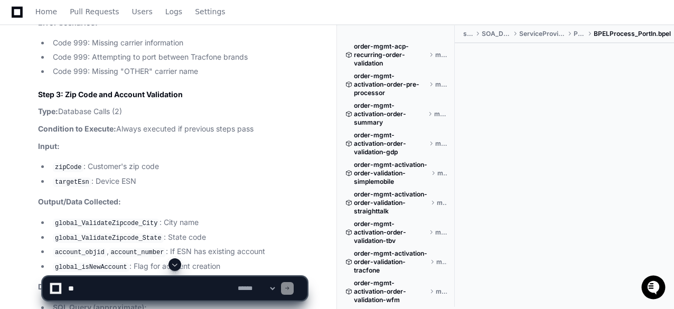
scroll to position [40054, 0]
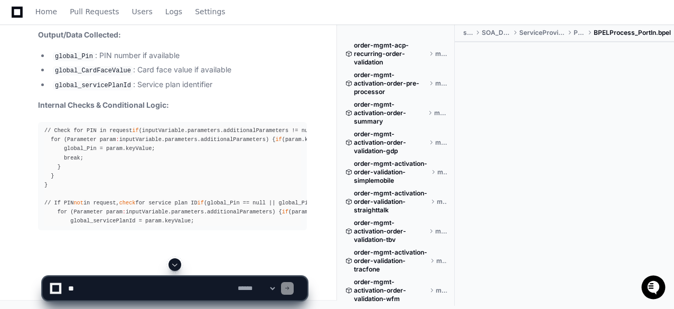
scroll to position [43526, 0]
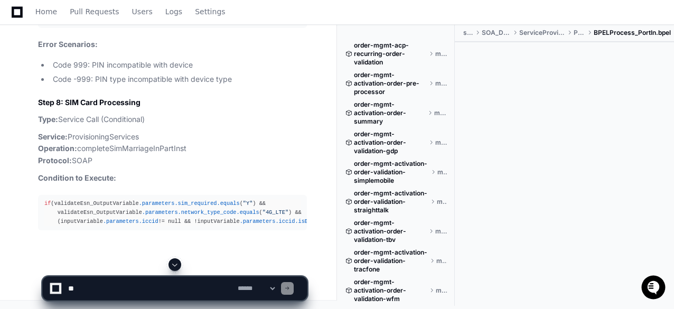
scroll to position [44618, 0]
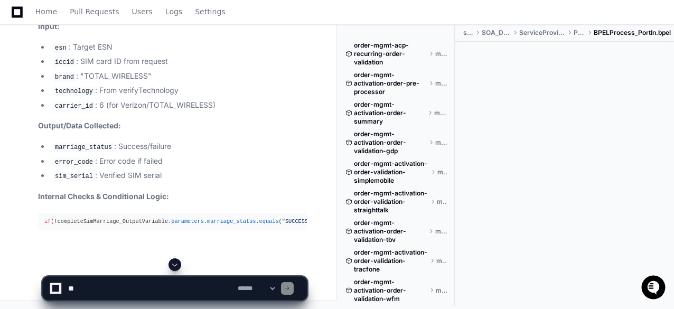
scroll to position [44936, 0]
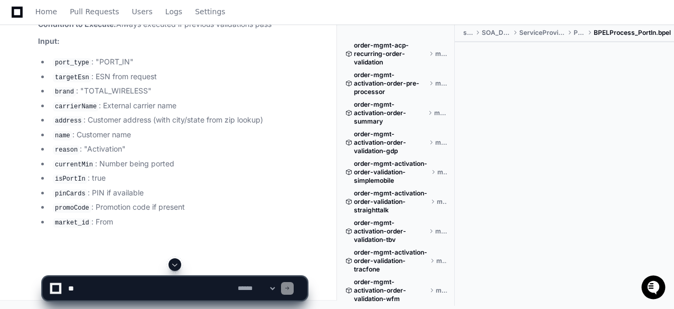
scroll to position [45318, 0]
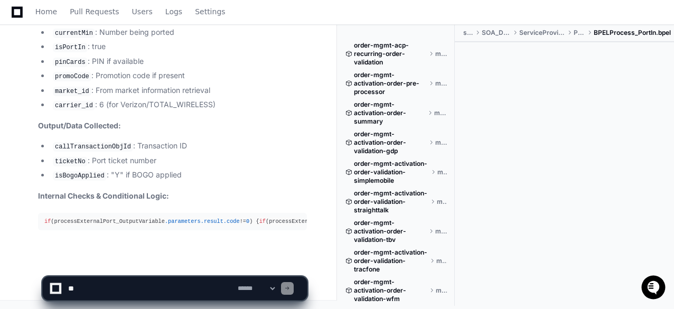
scroll to position [45457, 0]
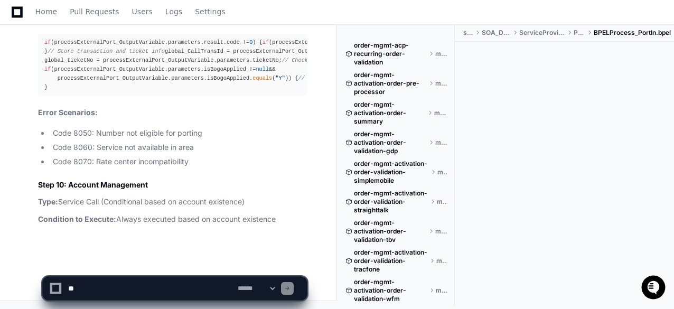
scroll to position [45772, 0]
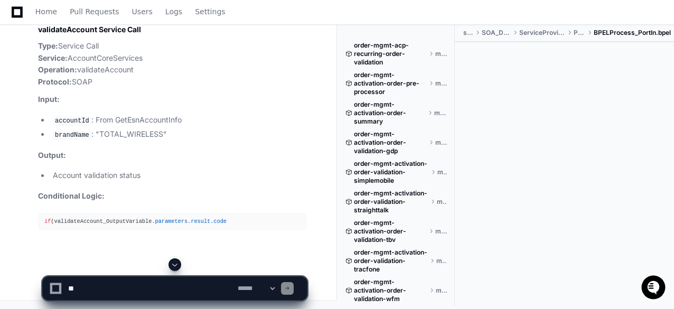
scroll to position [46586, 0]
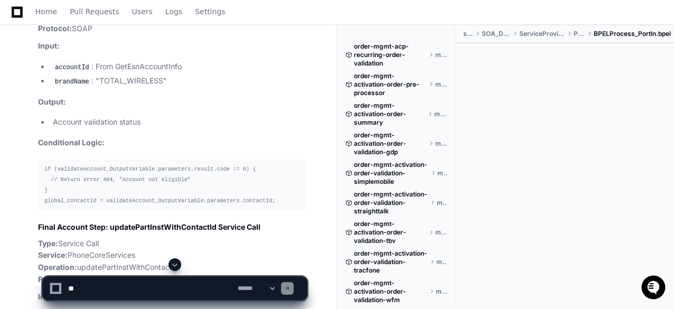
scroll to position [46903, 0]
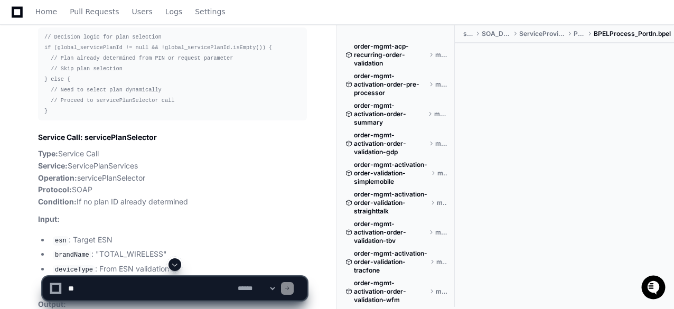
scroll to position [48118, 0]
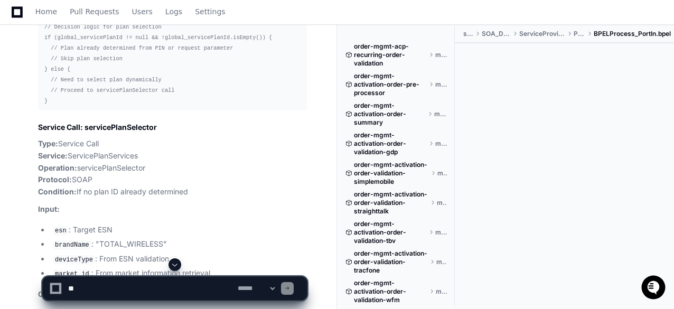
click at [171, 260] on span at bounding box center [175, 264] width 8 height 8
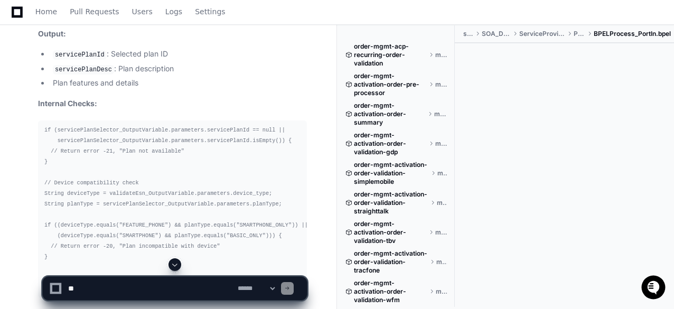
scroll to position [48479, 0]
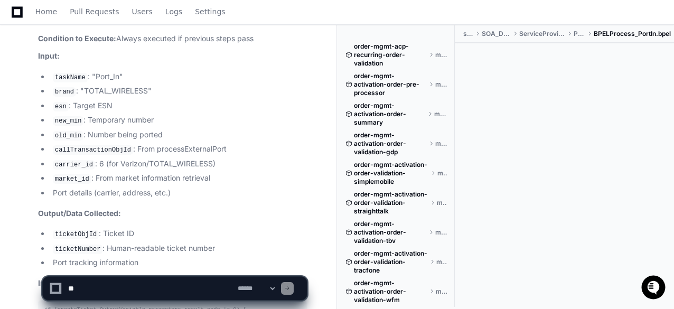
scroll to position [49490, 0]
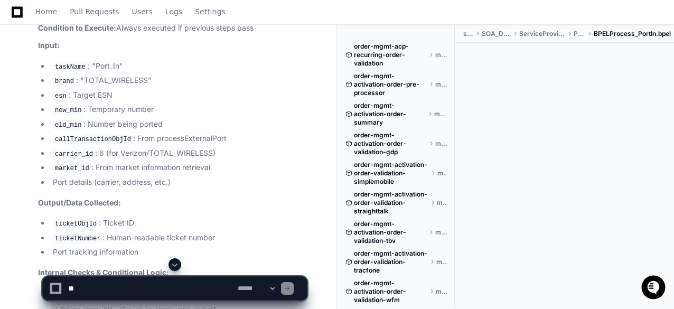
scroll to position [49490, 0]
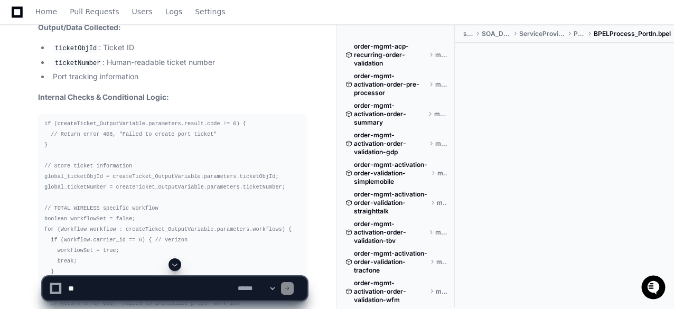
scroll to position [49768, 0]
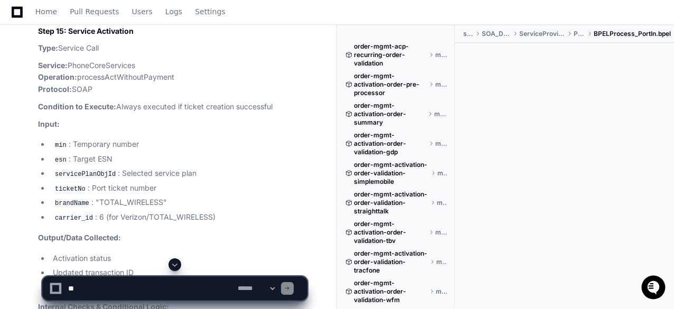
scroll to position [50272, 0]
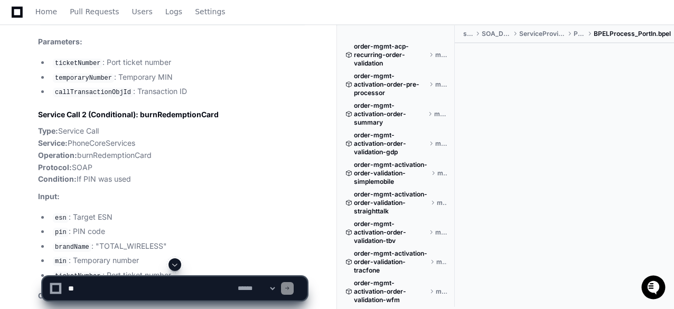
scroll to position [52085, 0]
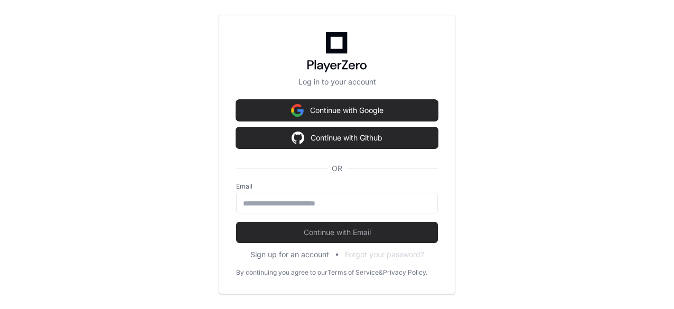
scroll to position [1624, 0]
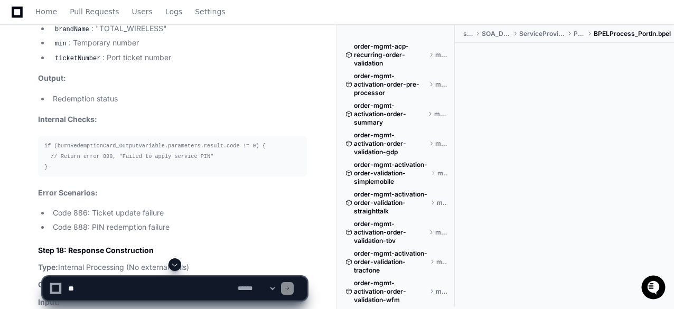
scroll to position [52304, 0]
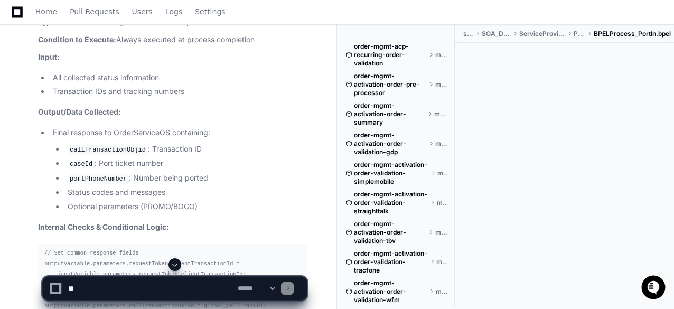
scroll to position [52515, 0]
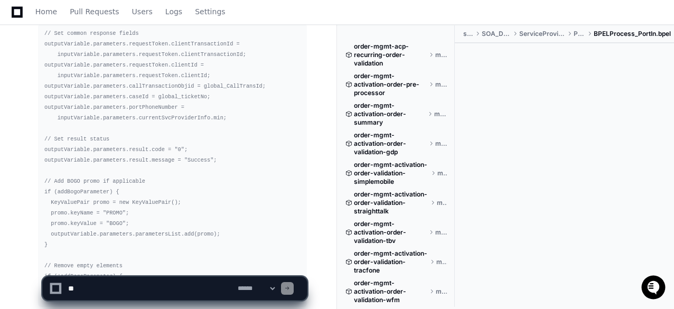
scroll to position [52606, 0]
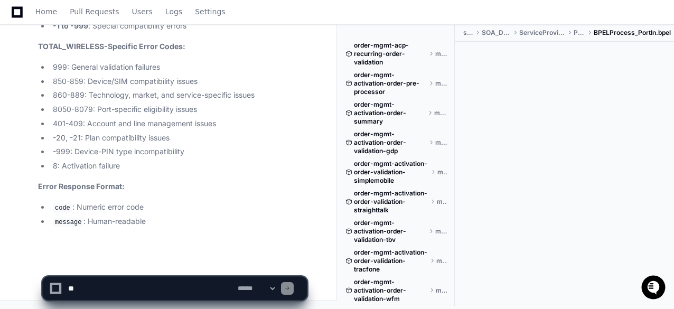
scroll to position [52689, 0]
click at [101, 286] on textarea at bounding box center [151, 288] width 170 height 23
